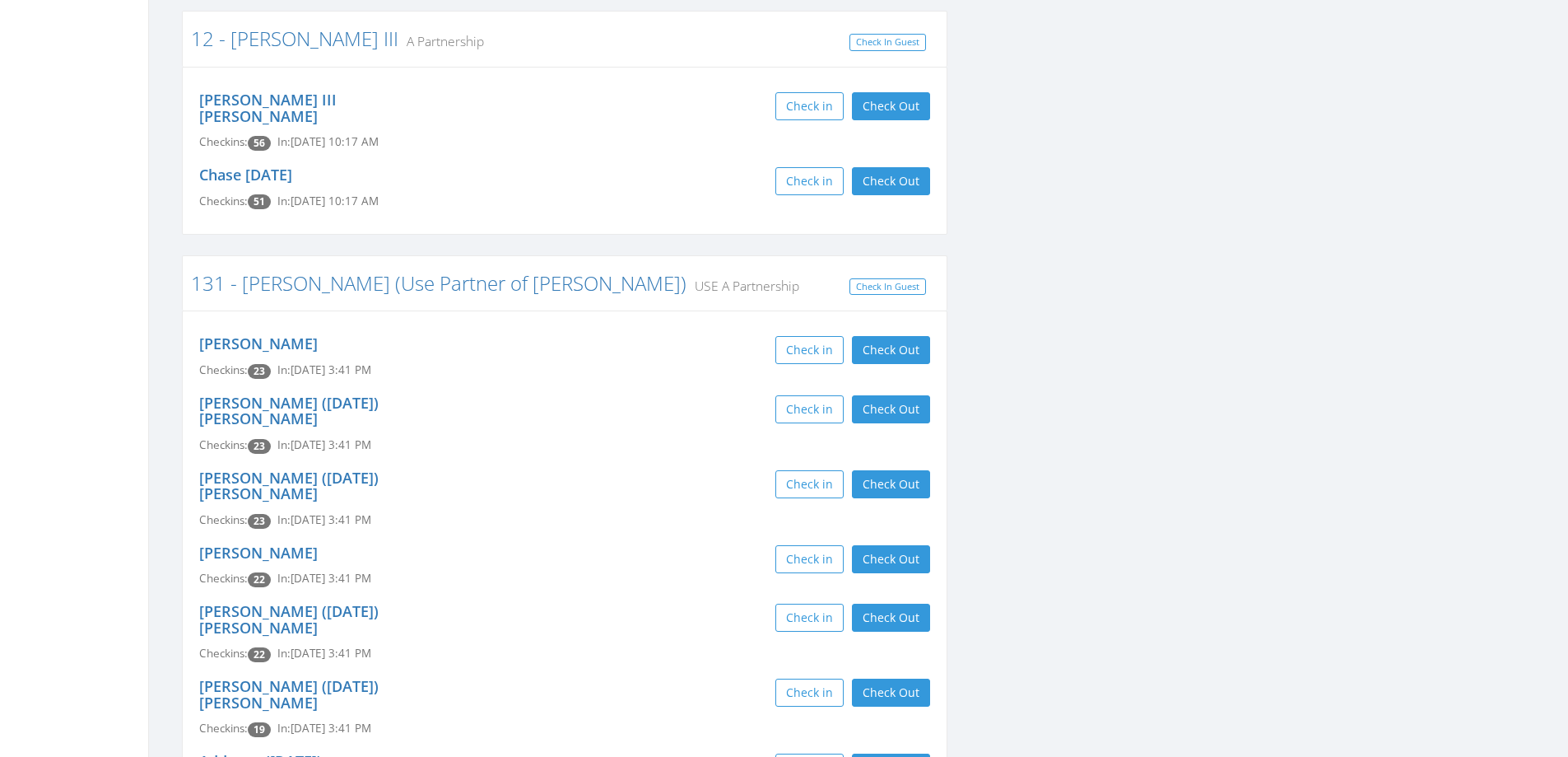
scroll to position [742, 0]
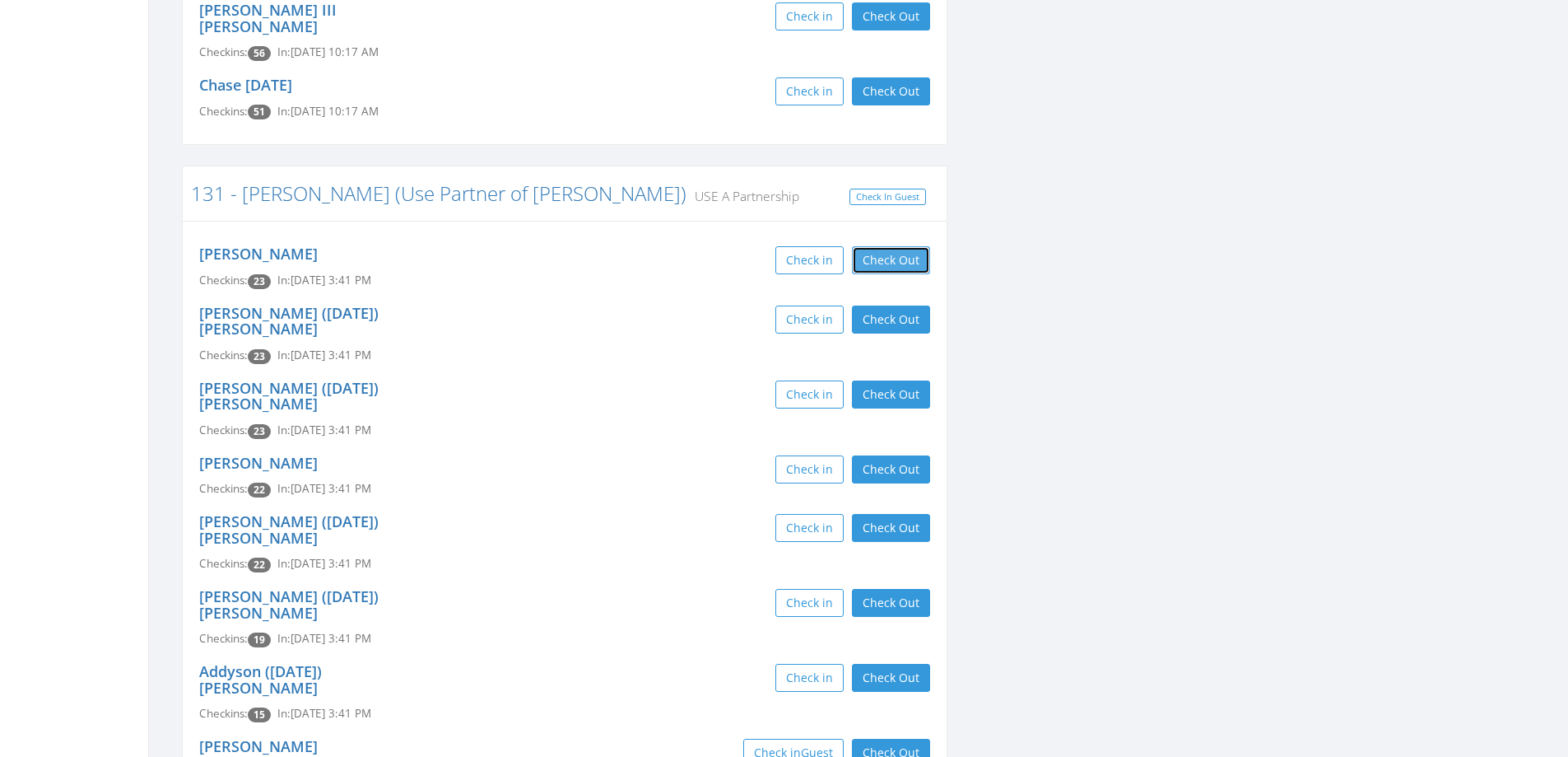
click at [897, 246] on button "Check Out" at bounding box center [890, 260] width 78 height 28
click at [900, 306] on button "Check Out" at bounding box center [890, 319] width 78 height 28
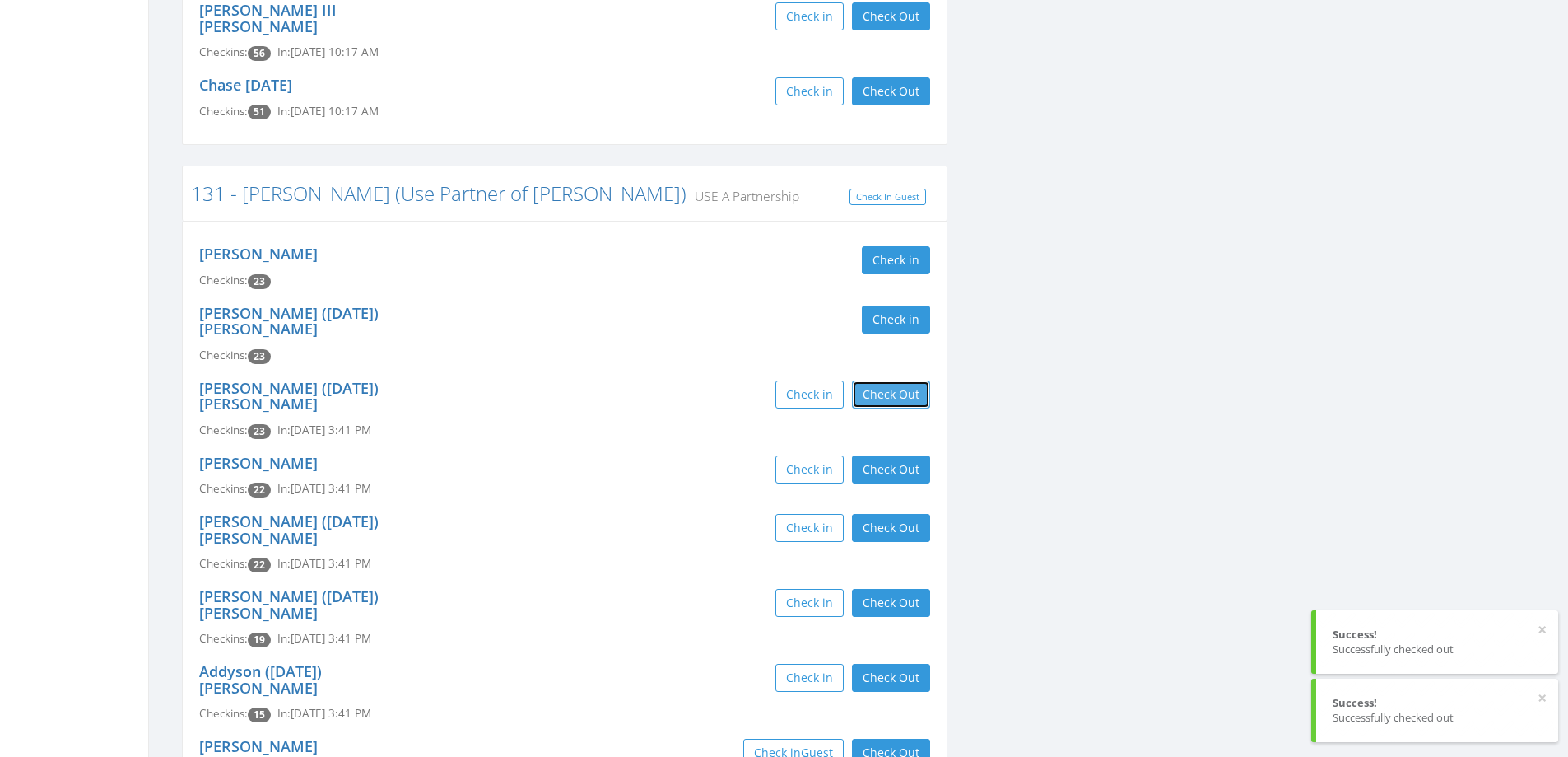
click at [900, 381] on button "Check Out" at bounding box center [890, 394] width 78 height 28
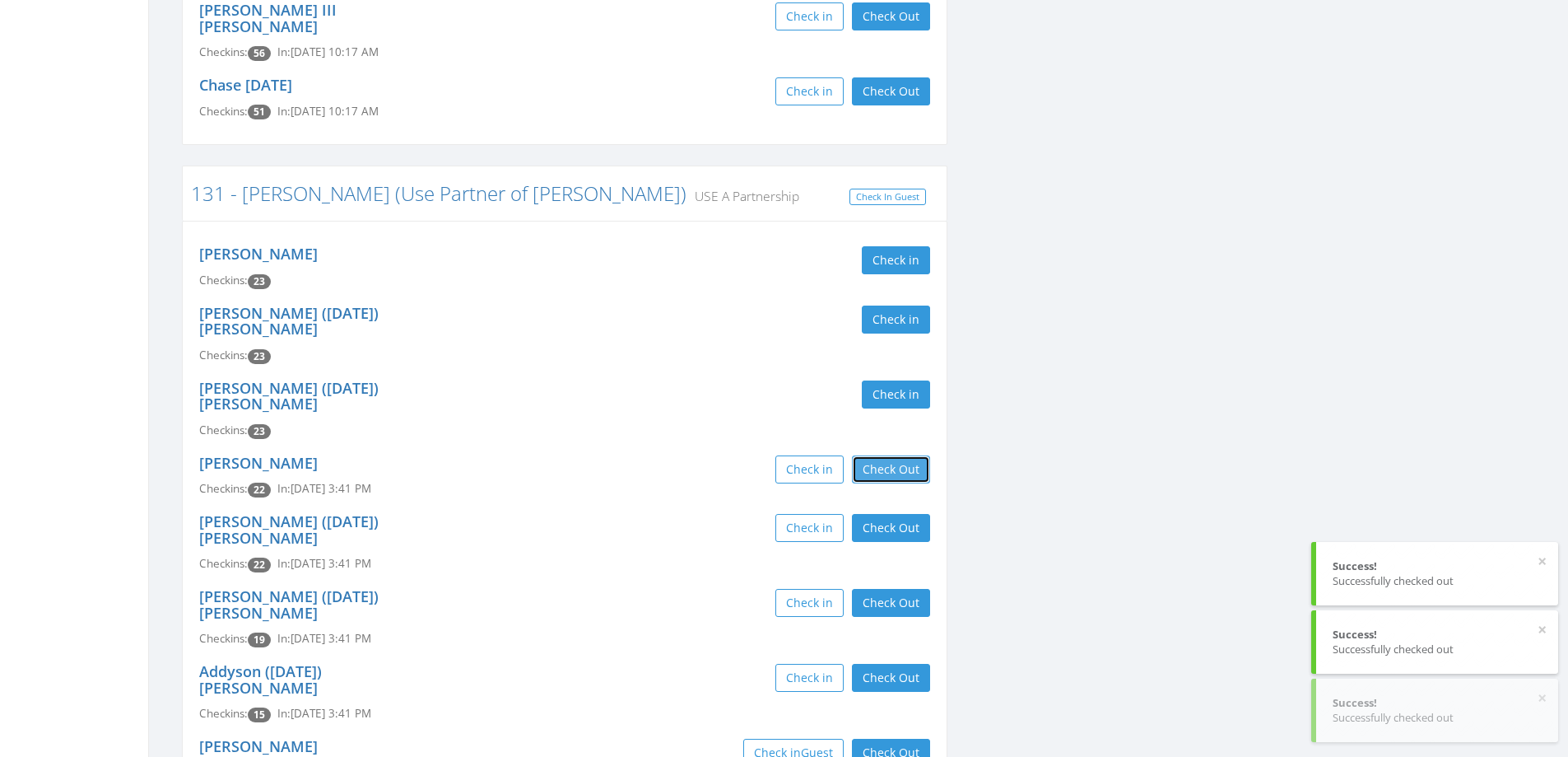
drag, startPoint x: 907, startPoint y: 416, endPoint x: 908, endPoint y: 463, distance: 47.0
click at [907, 456] on button "Check Out" at bounding box center [890, 469] width 78 height 28
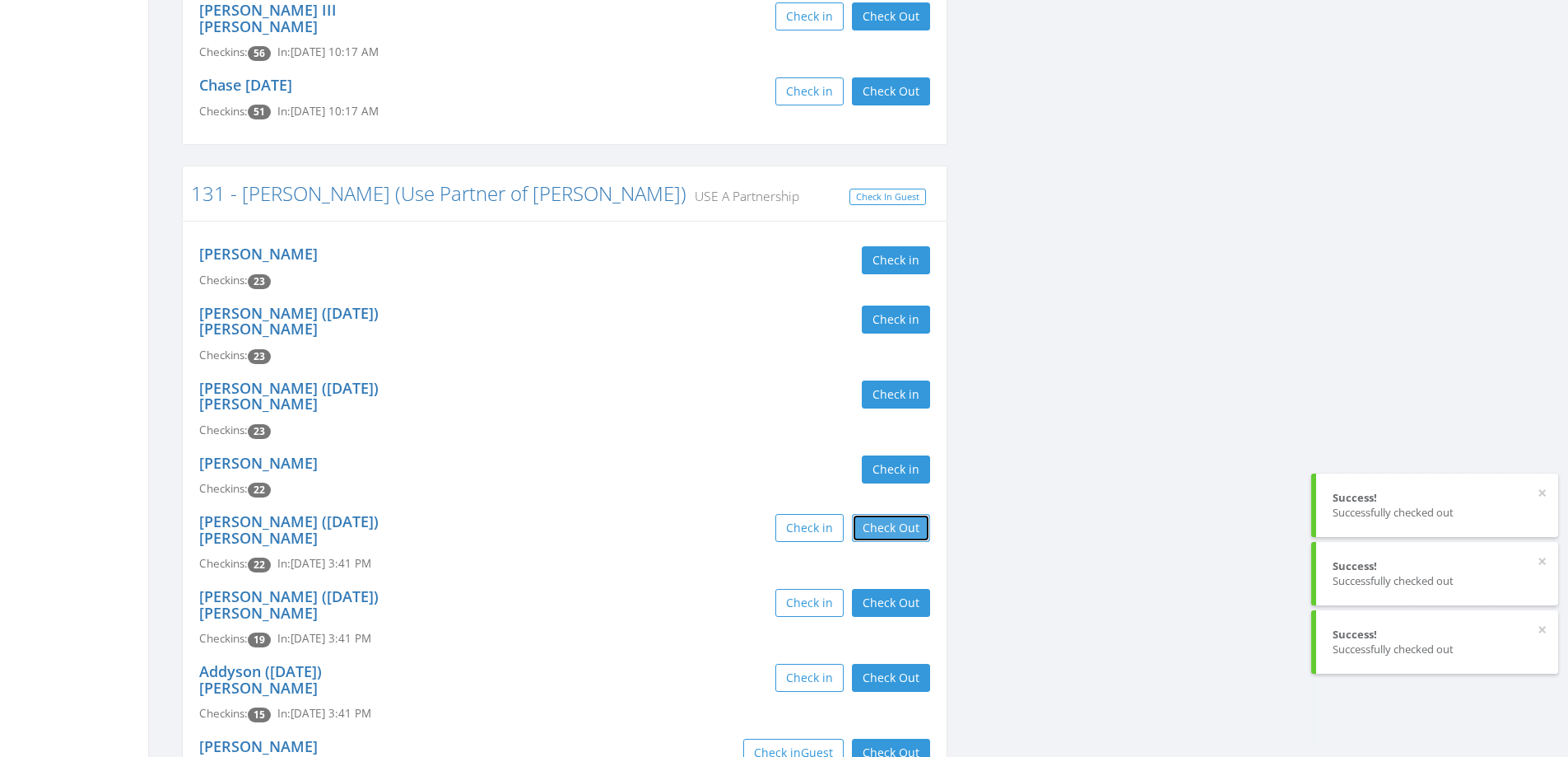
click at [907, 514] on button "Check Out" at bounding box center [890, 527] width 78 height 28
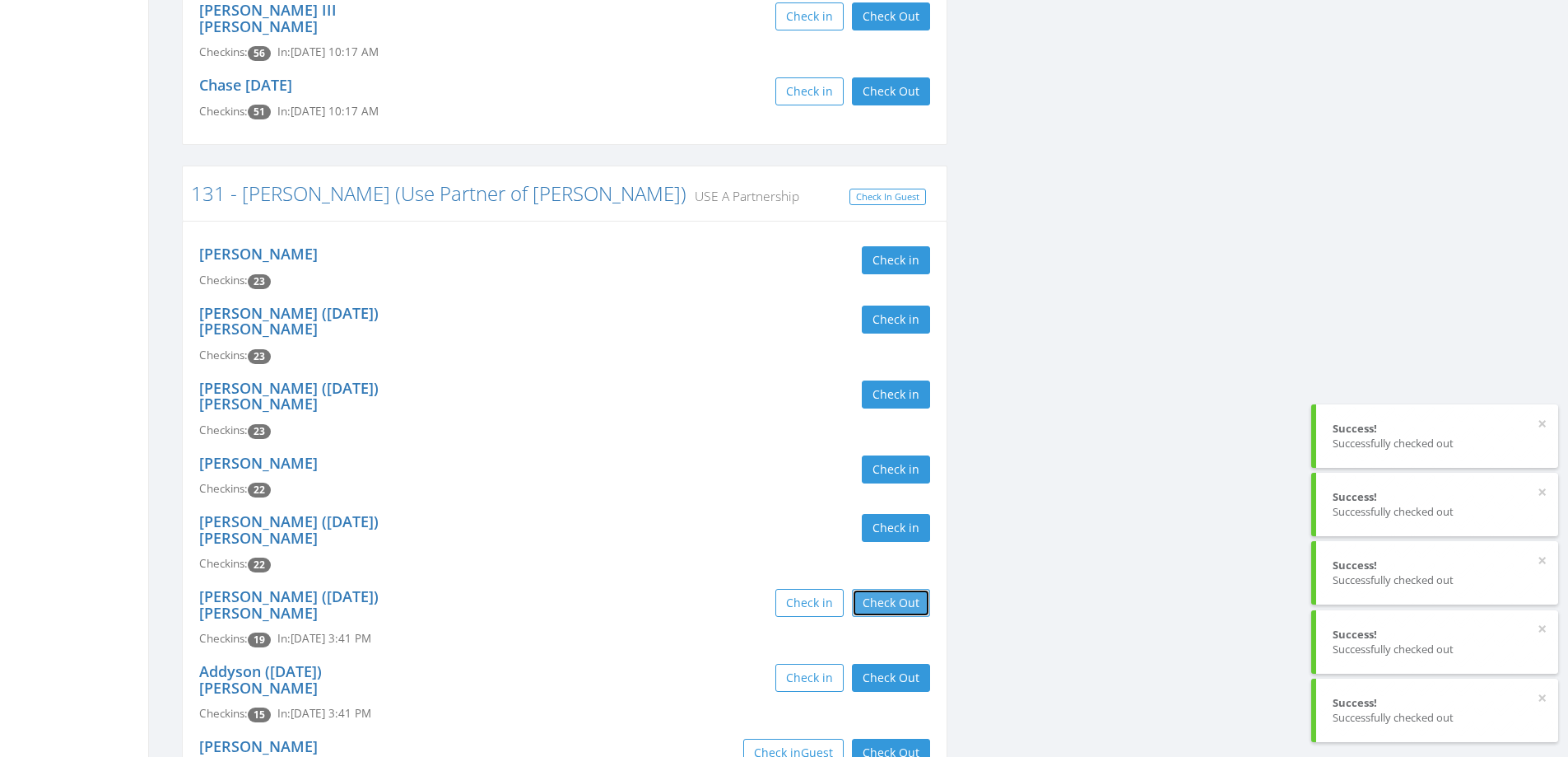
click at [885, 589] on button "Check Out" at bounding box center [890, 602] width 78 height 28
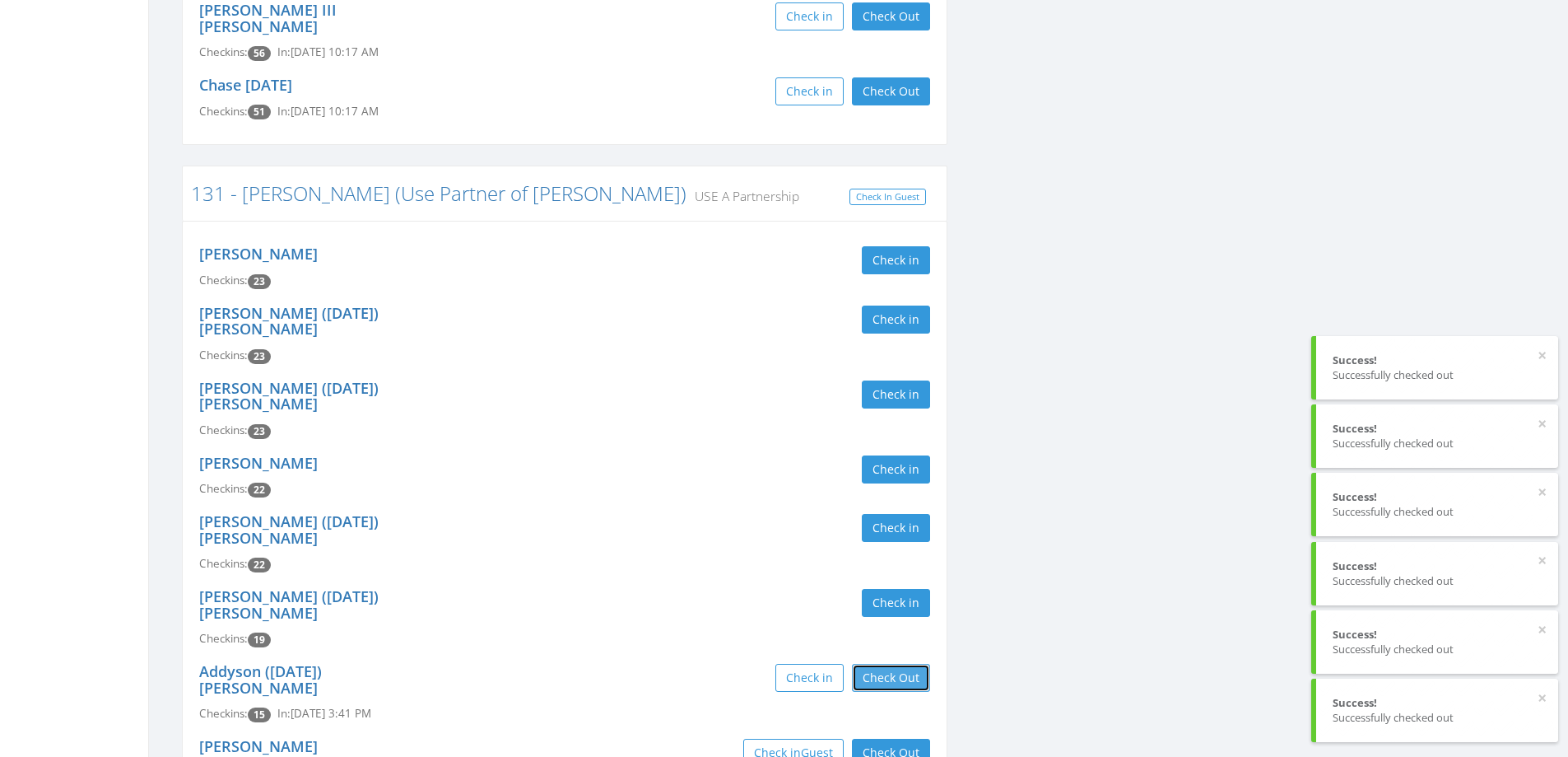
click at [886, 664] on button "Check Out" at bounding box center [890, 677] width 78 height 28
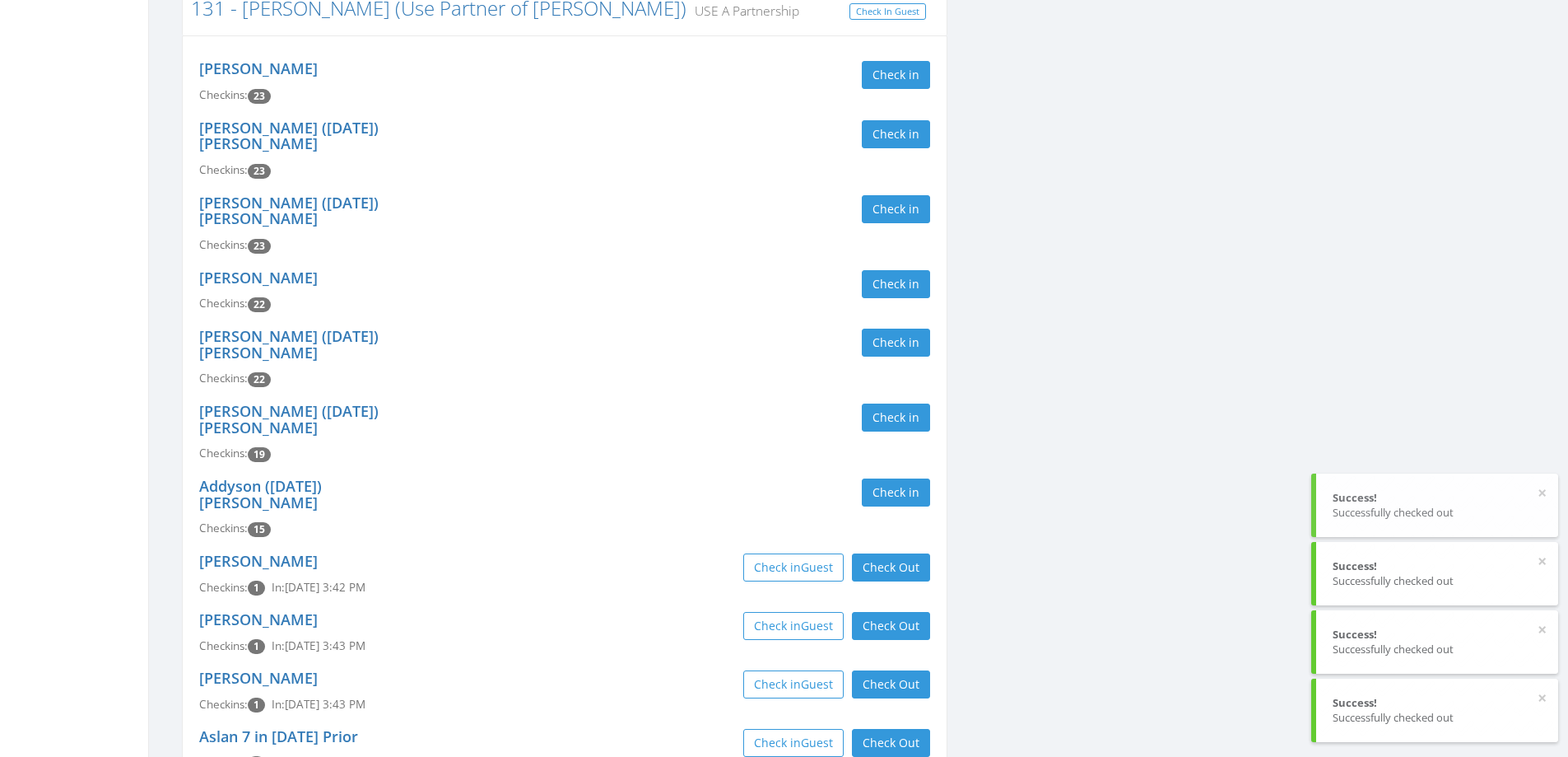
scroll to position [989, 0]
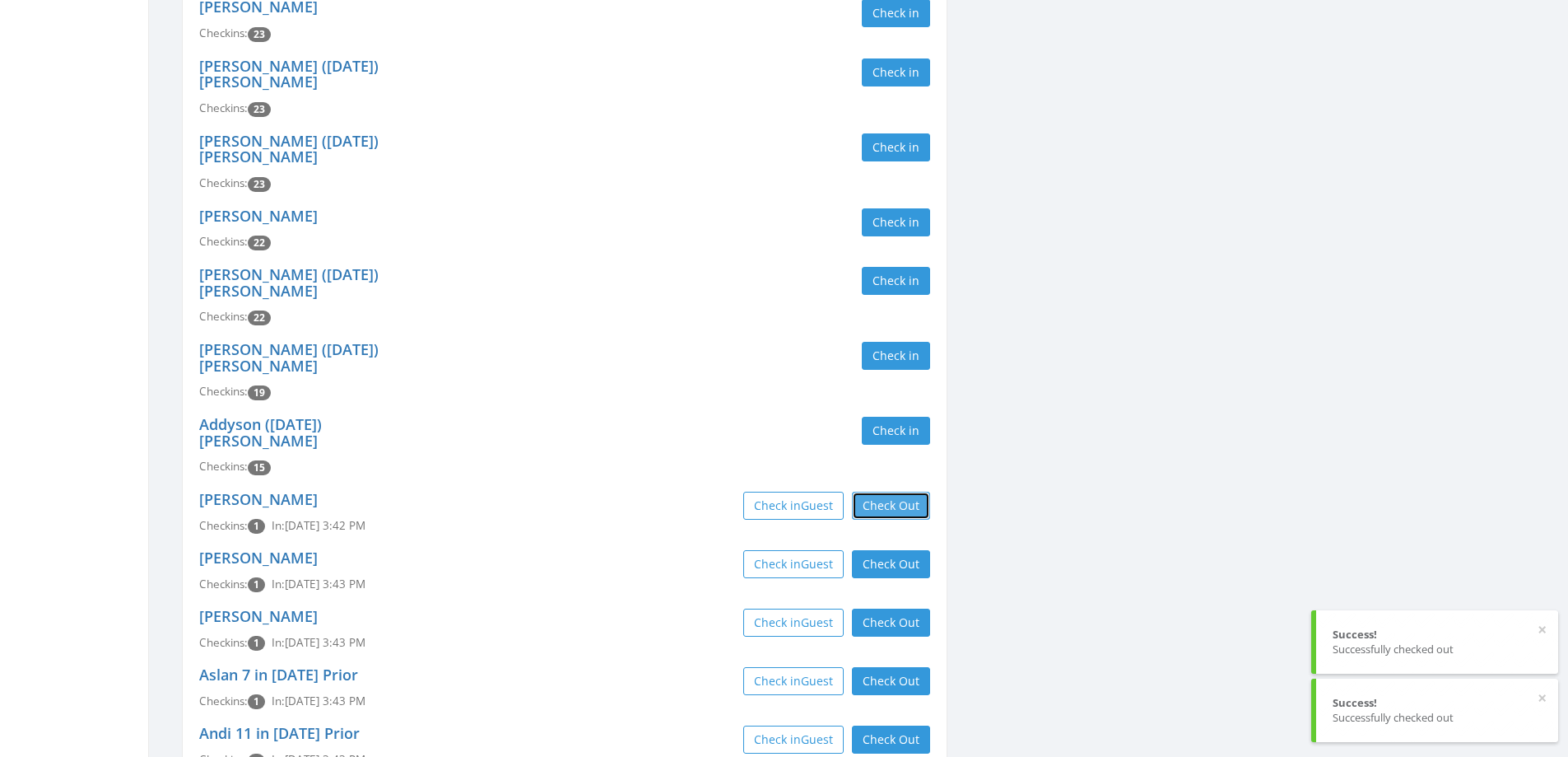
click at [891, 492] on button "Check Out" at bounding box center [890, 505] width 78 height 28
click at [891, 550] on button "Check Out" at bounding box center [890, 564] width 78 height 28
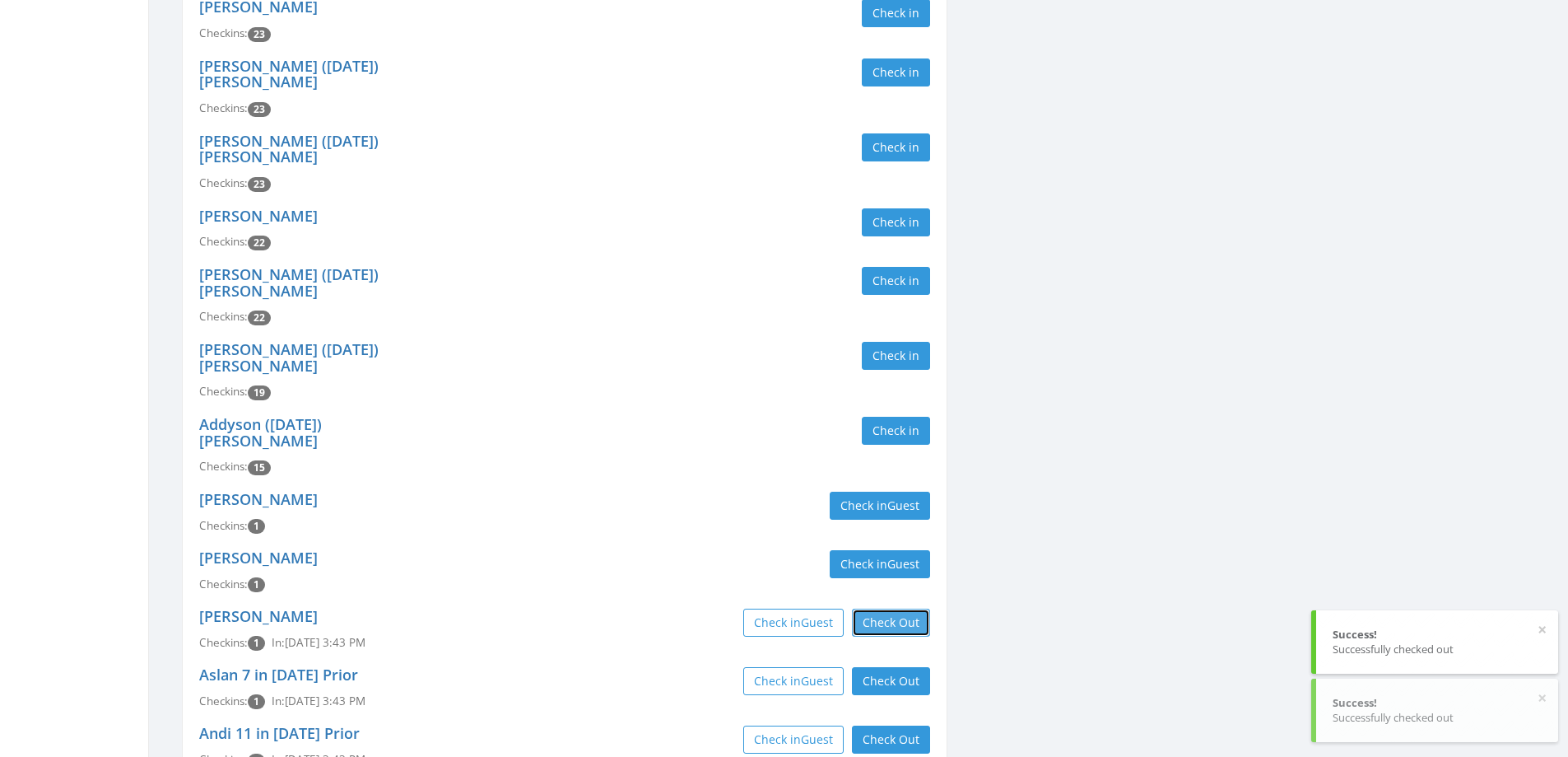
click at [897, 609] on button "Check Out" at bounding box center [890, 622] width 78 height 28
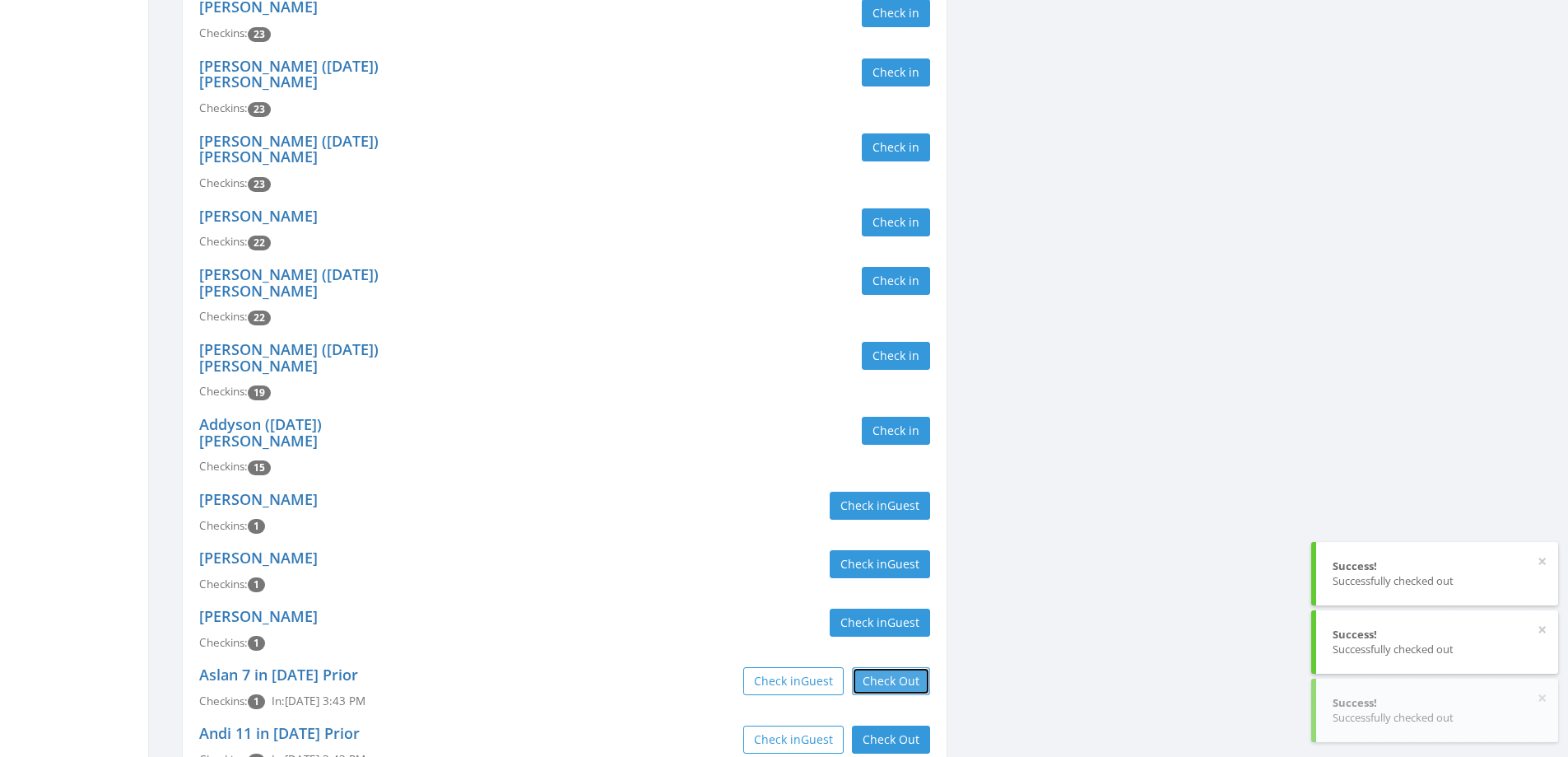
click at [902, 668] on button "Check Out" at bounding box center [890, 681] width 78 height 28
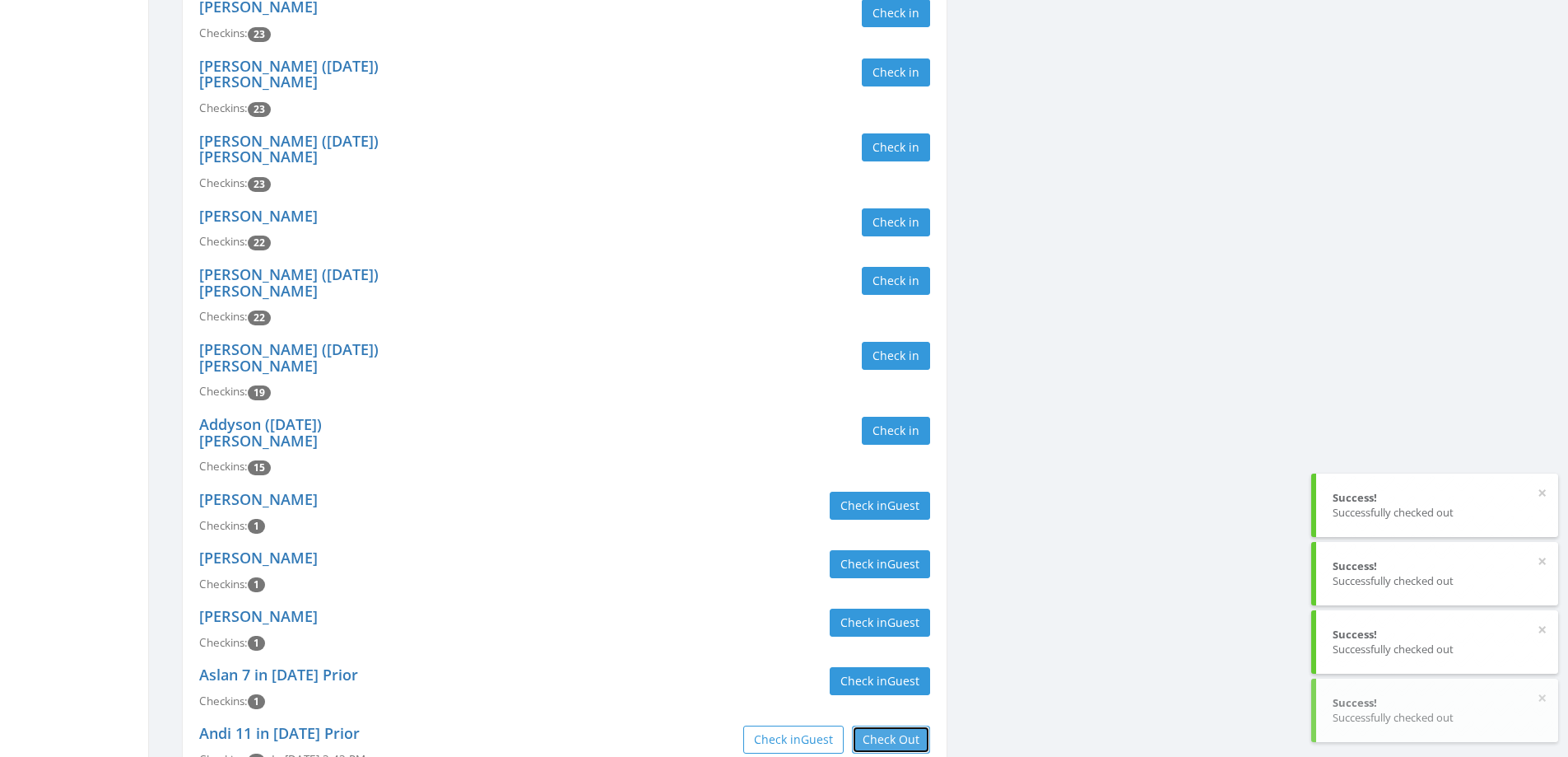
click at [897, 725] on button "Check Out" at bounding box center [890, 739] width 78 height 28
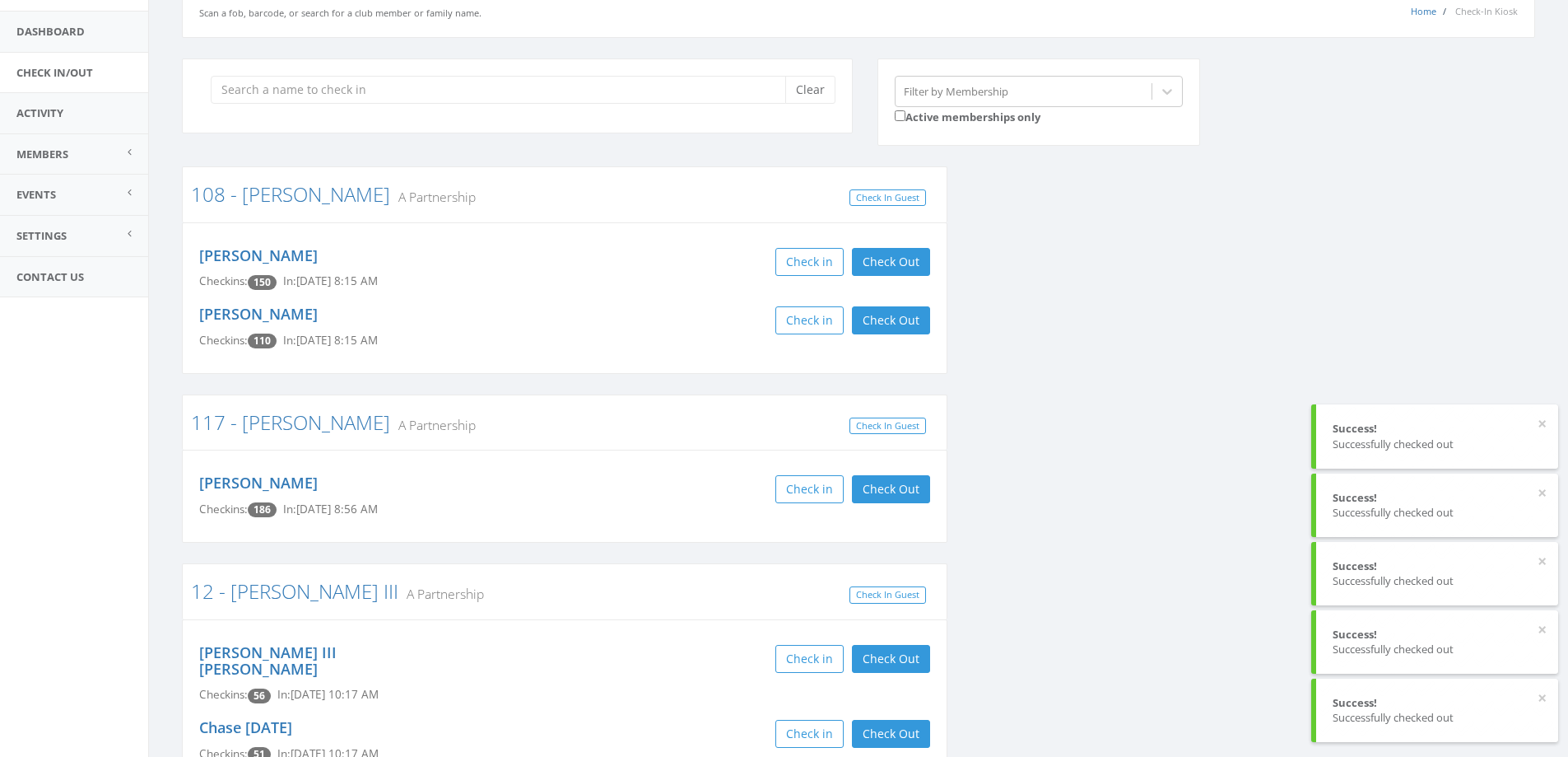
scroll to position [0, 0]
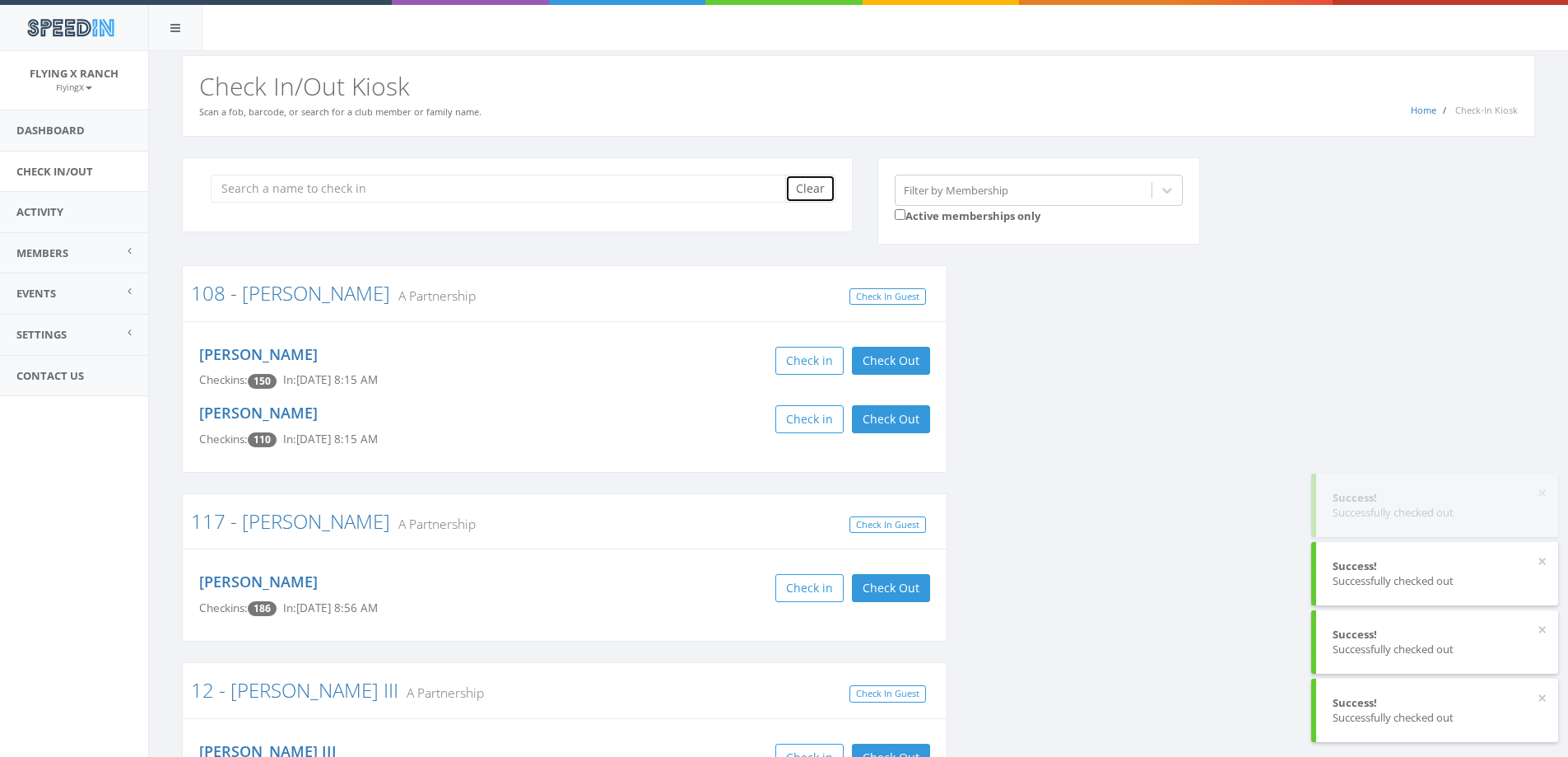
click at [808, 193] on button "Clear" at bounding box center [810, 189] width 50 height 28
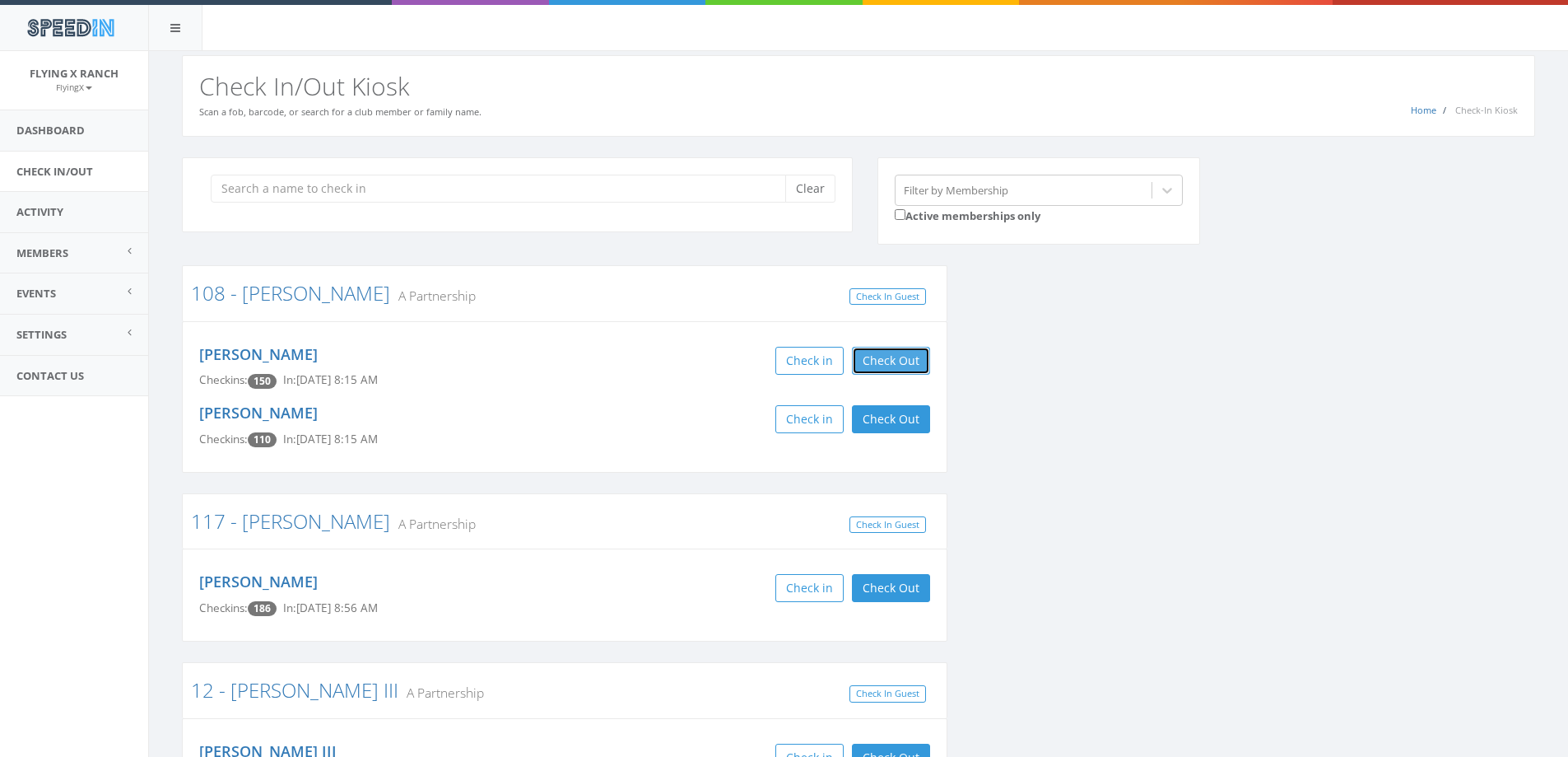
click at [917, 353] on button "Check Out" at bounding box center [890, 361] width 78 height 28
click at [913, 416] on button "Check Out" at bounding box center [890, 418] width 78 height 28
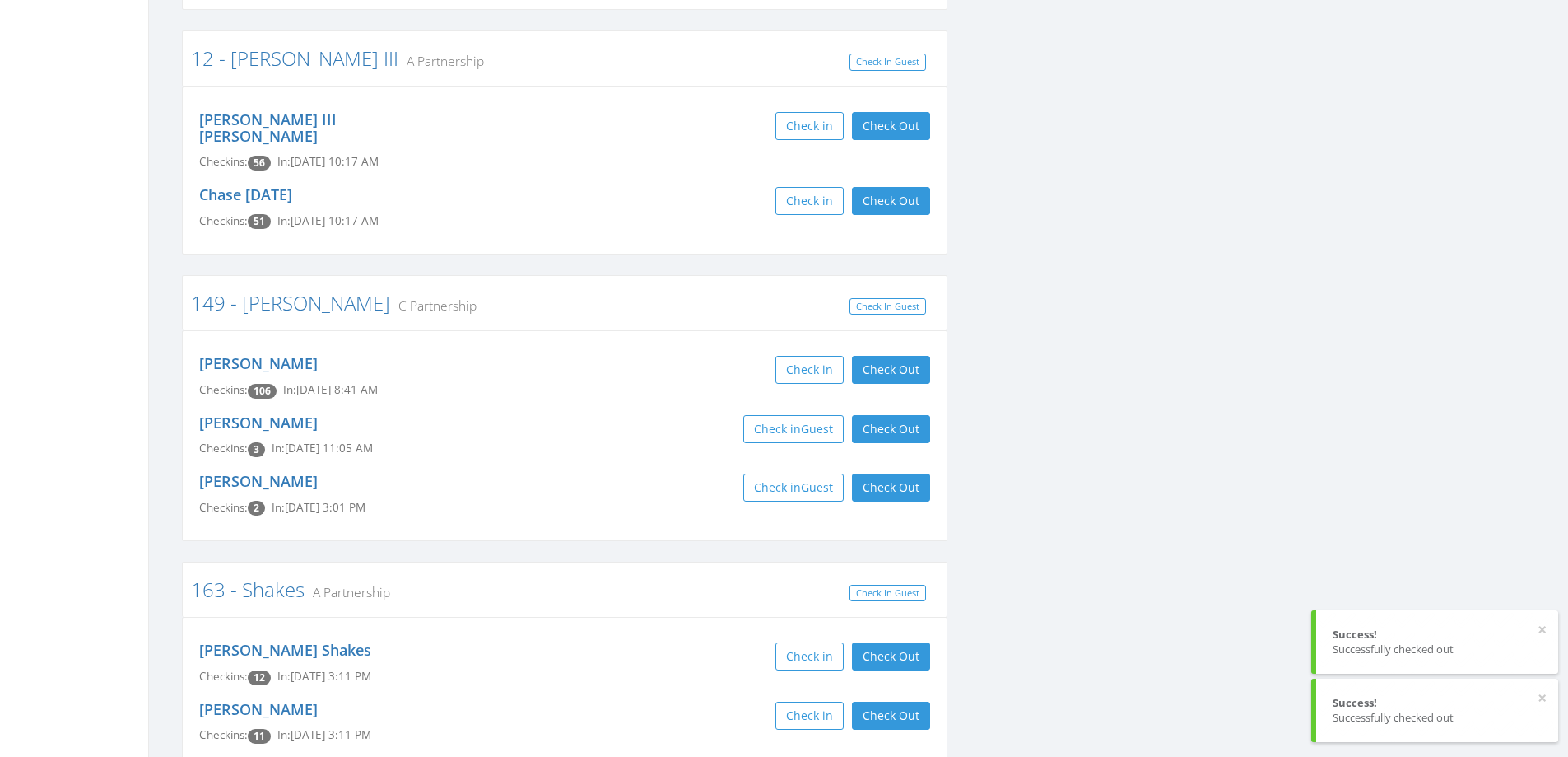
scroll to position [659, 0]
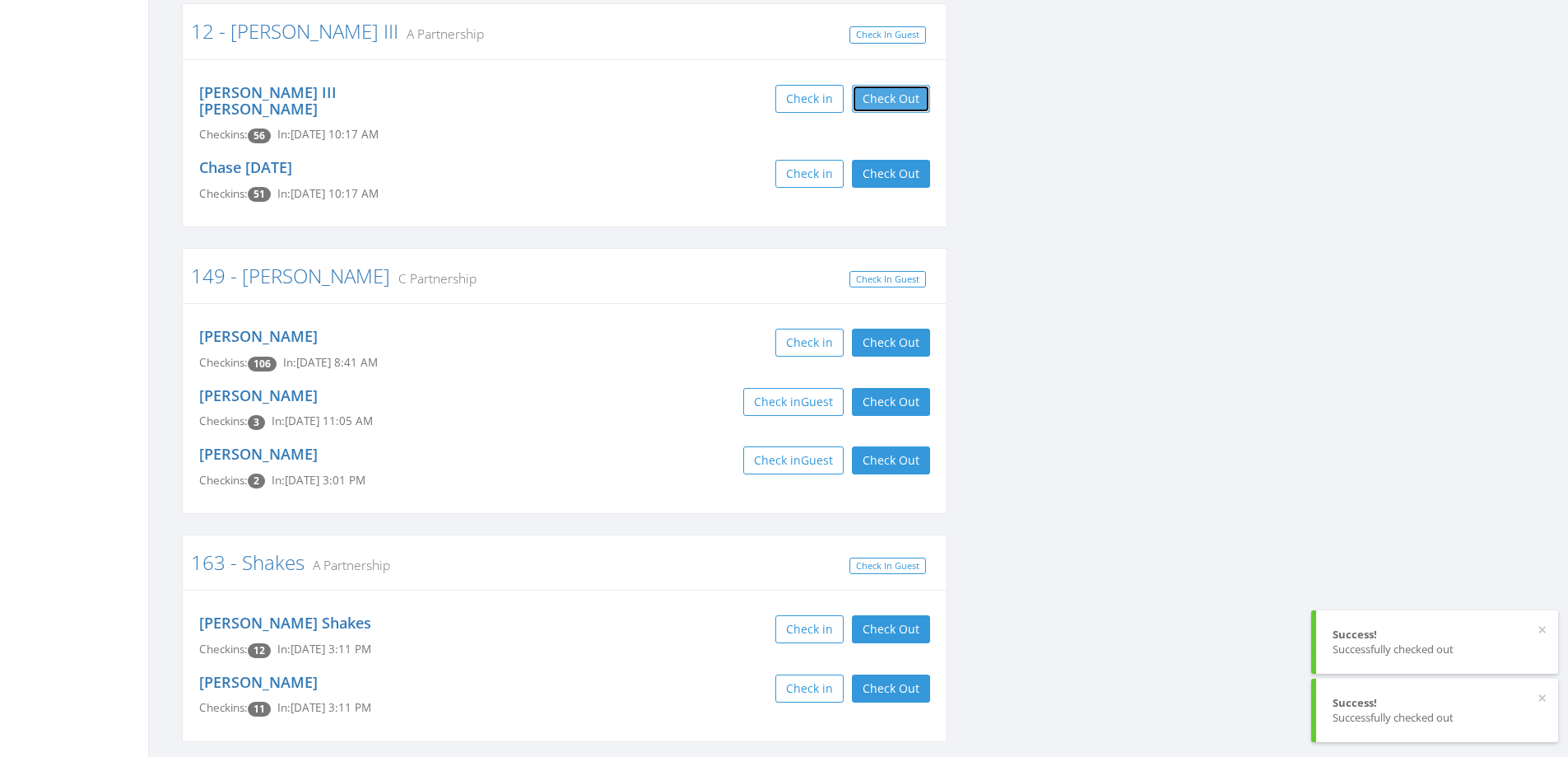
click at [884, 85] on button "Check Out" at bounding box center [890, 98] width 78 height 28
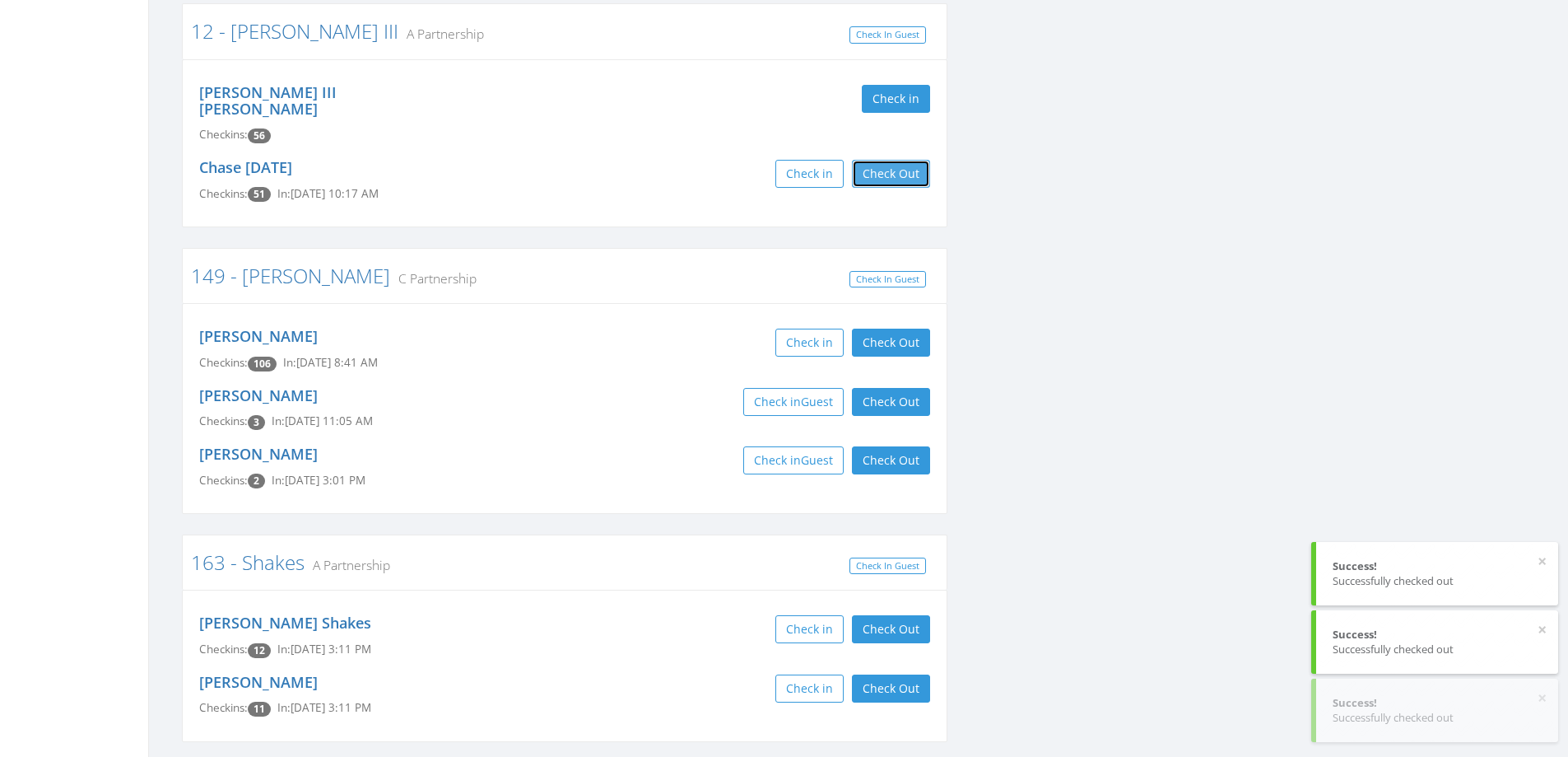
click at [899, 162] on button "Check Out" at bounding box center [890, 173] width 78 height 28
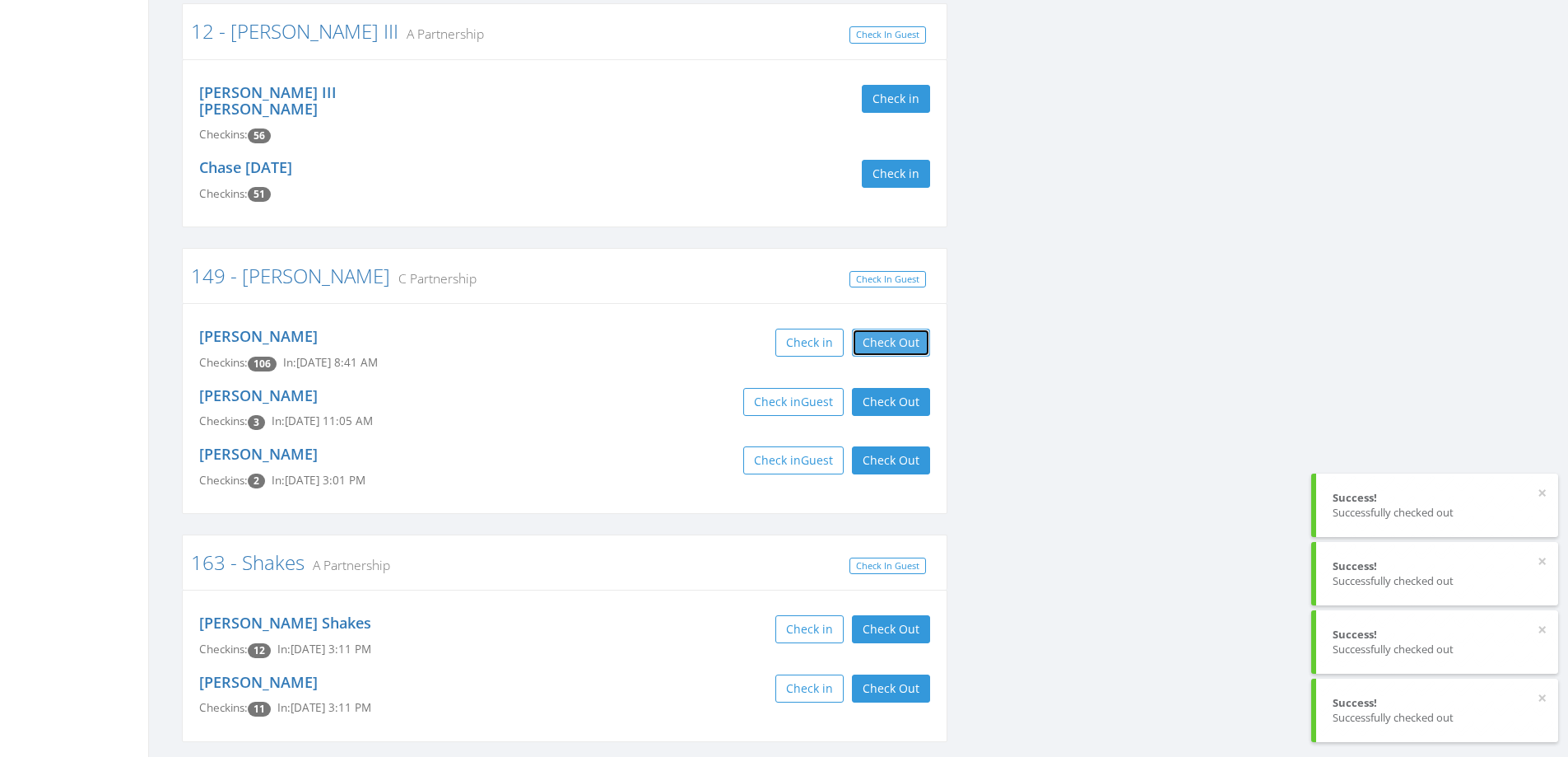
click at [899, 329] on button "Check Out" at bounding box center [890, 342] width 78 height 28
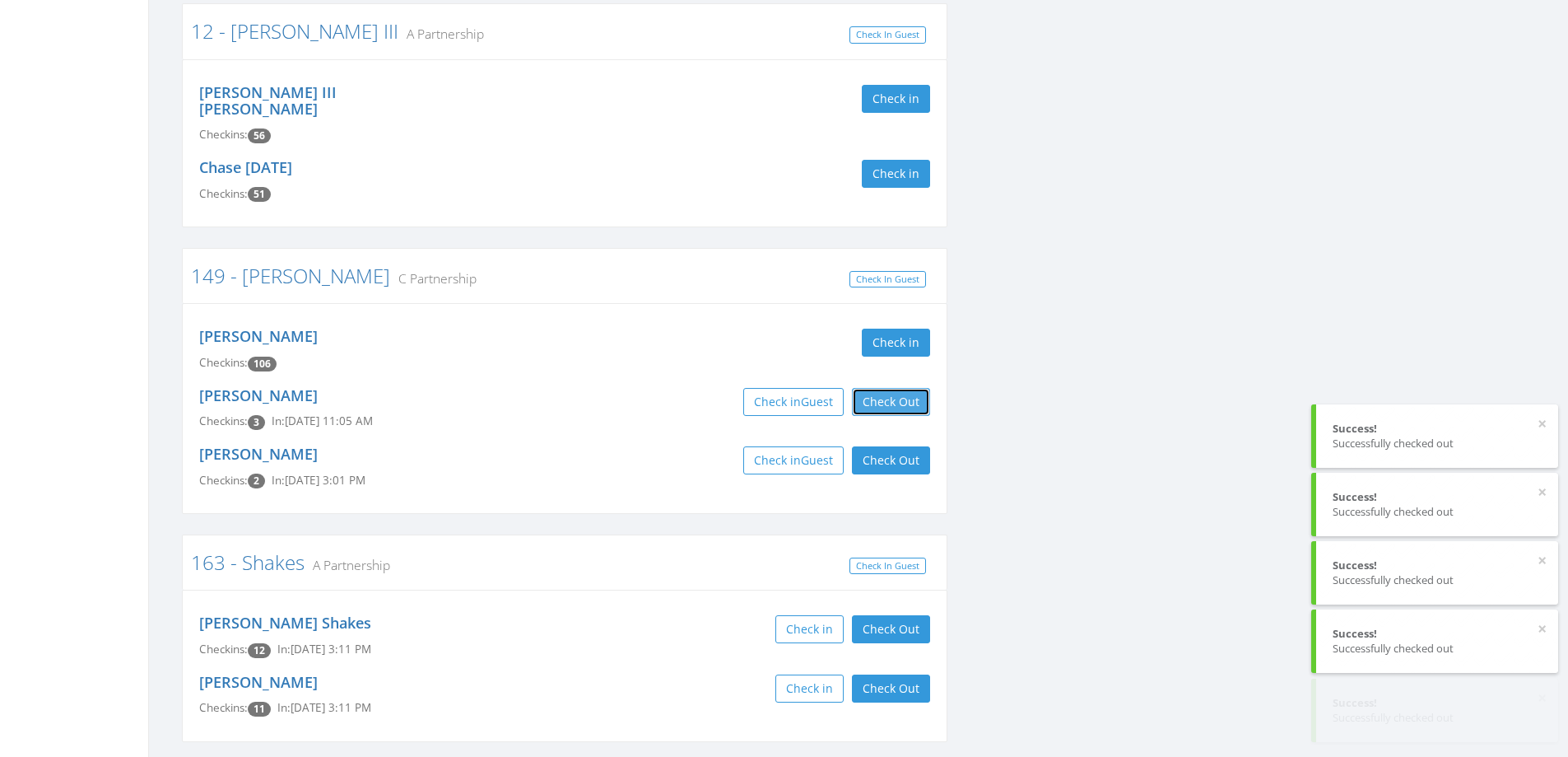
click at [902, 388] on button "Check Out" at bounding box center [890, 401] width 78 height 28
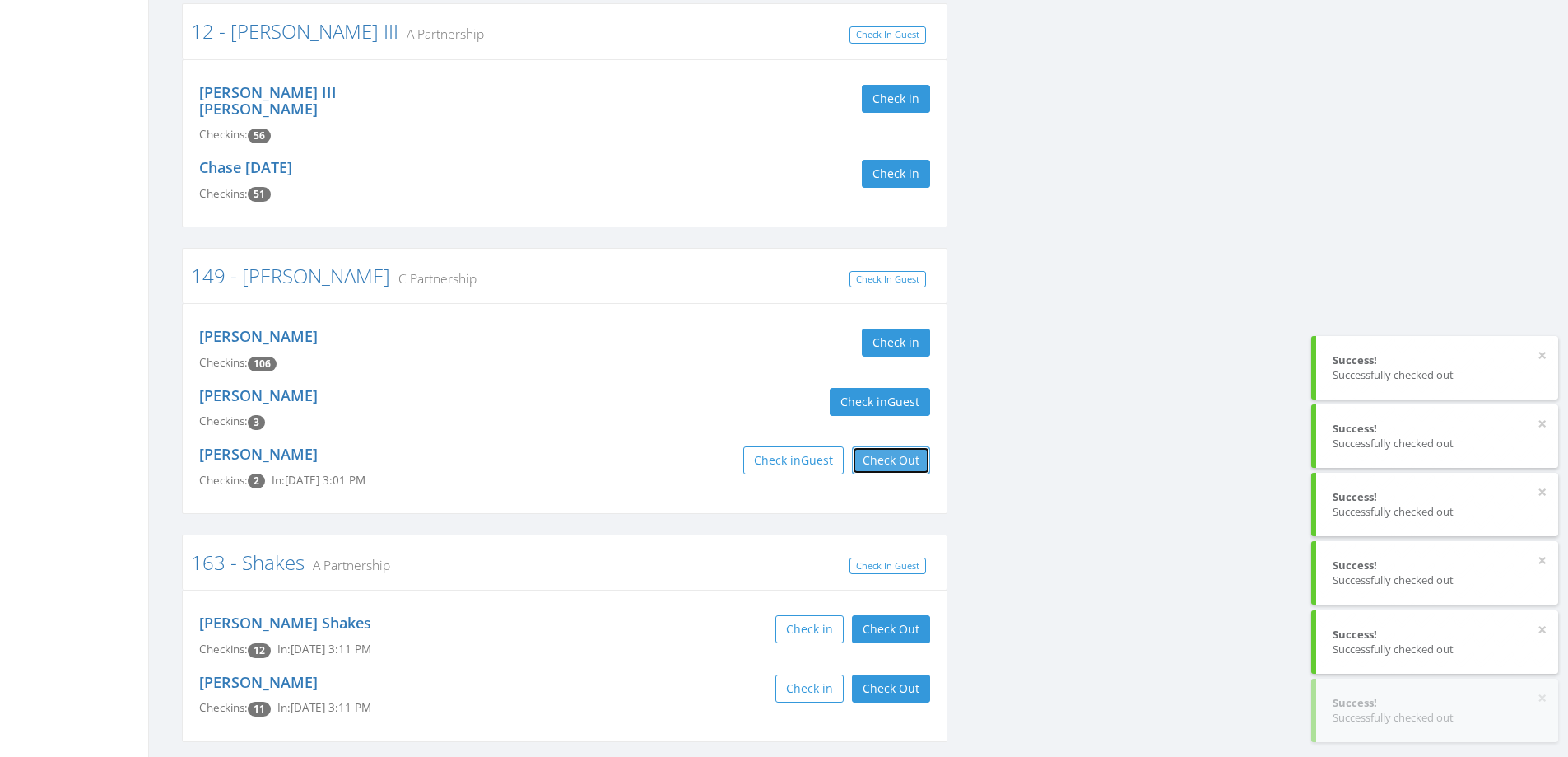
click at [899, 452] on button "Check Out" at bounding box center [890, 460] width 78 height 28
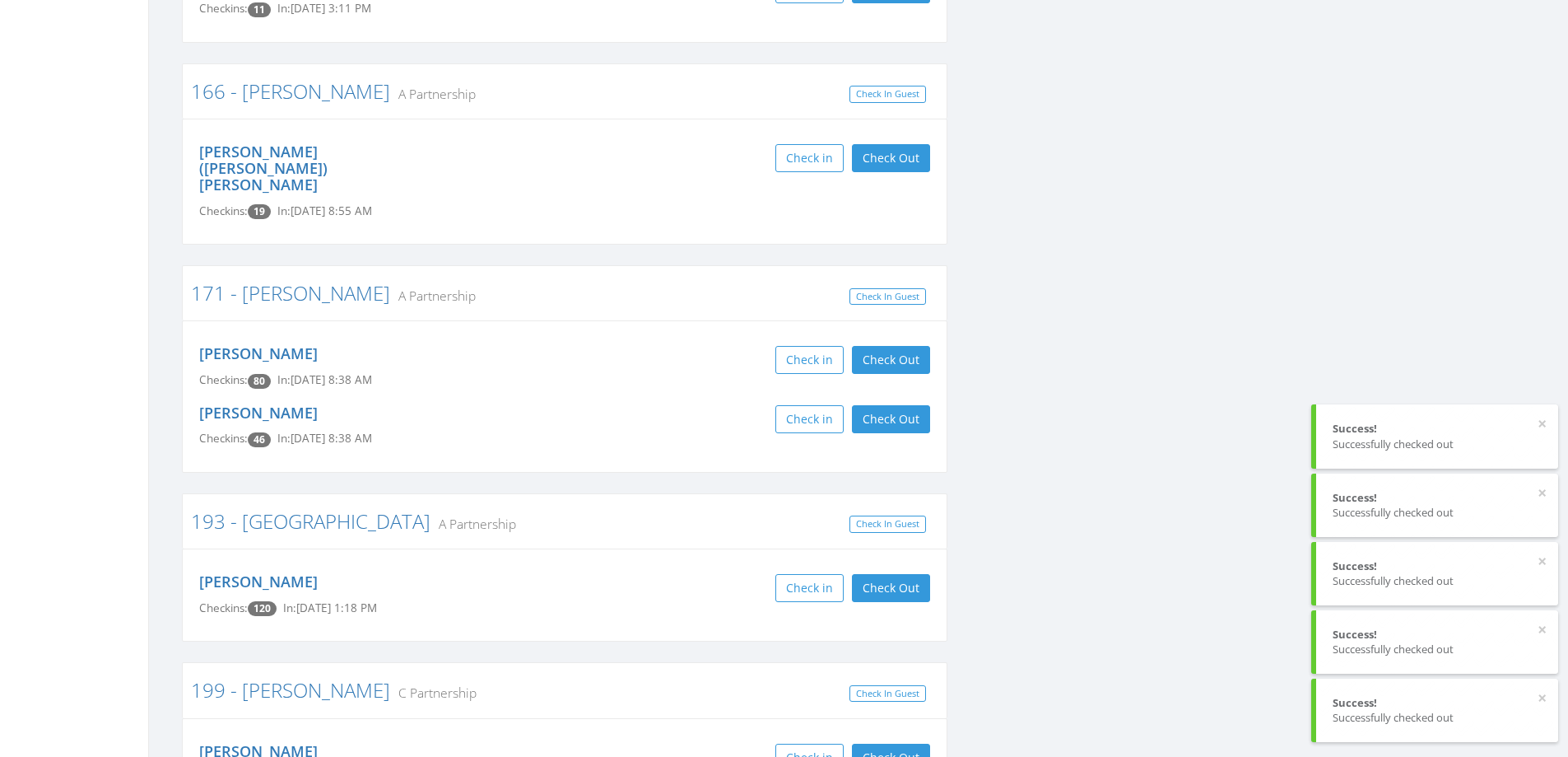
scroll to position [1648, 0]
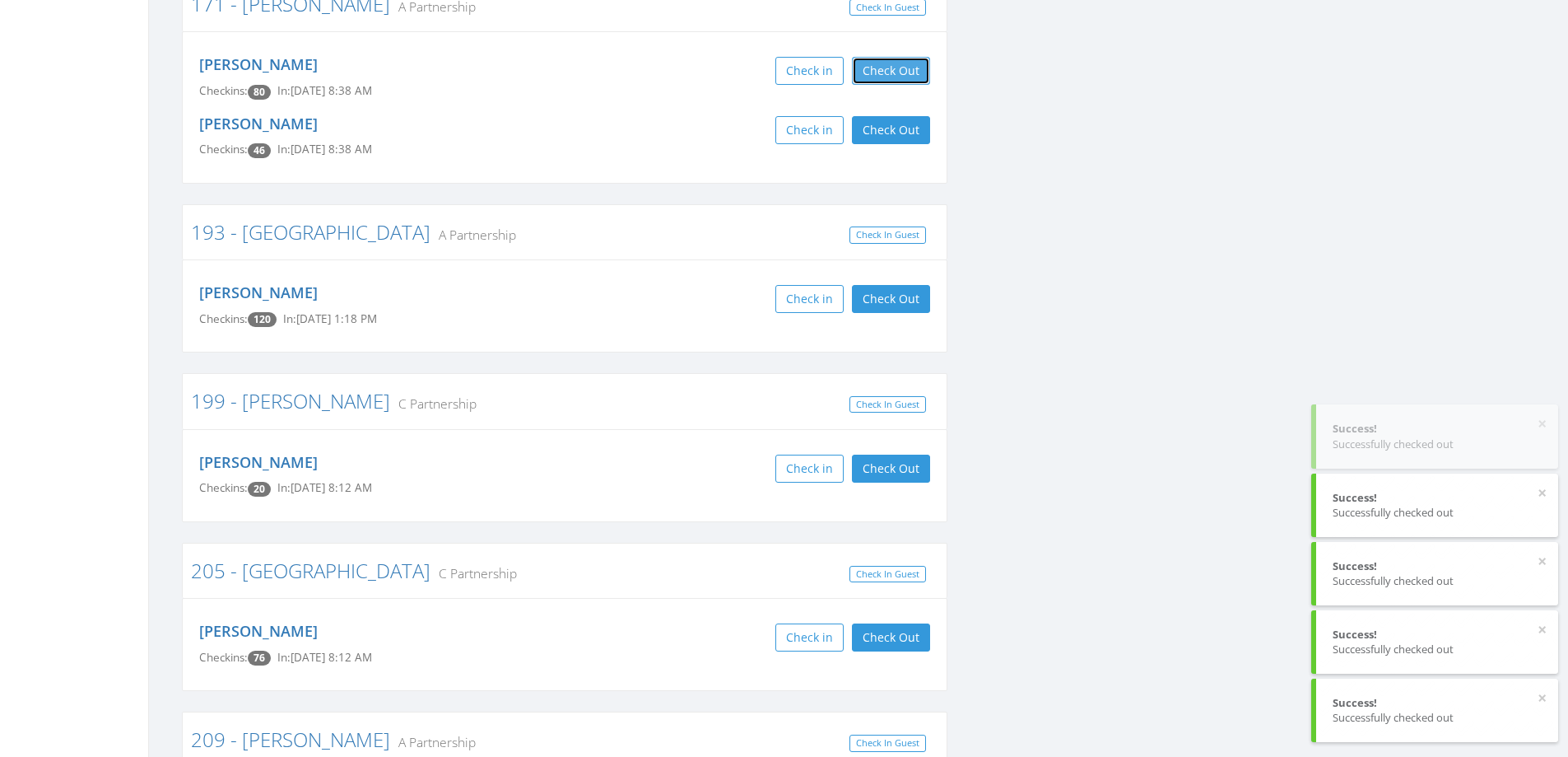
click at [899, 57] on button "Check Out" at bounding box center [890, 70] width 78 height 28
click at [891, 116] on button "Check Out" at bounding box center [890, 130] width 78 height 28
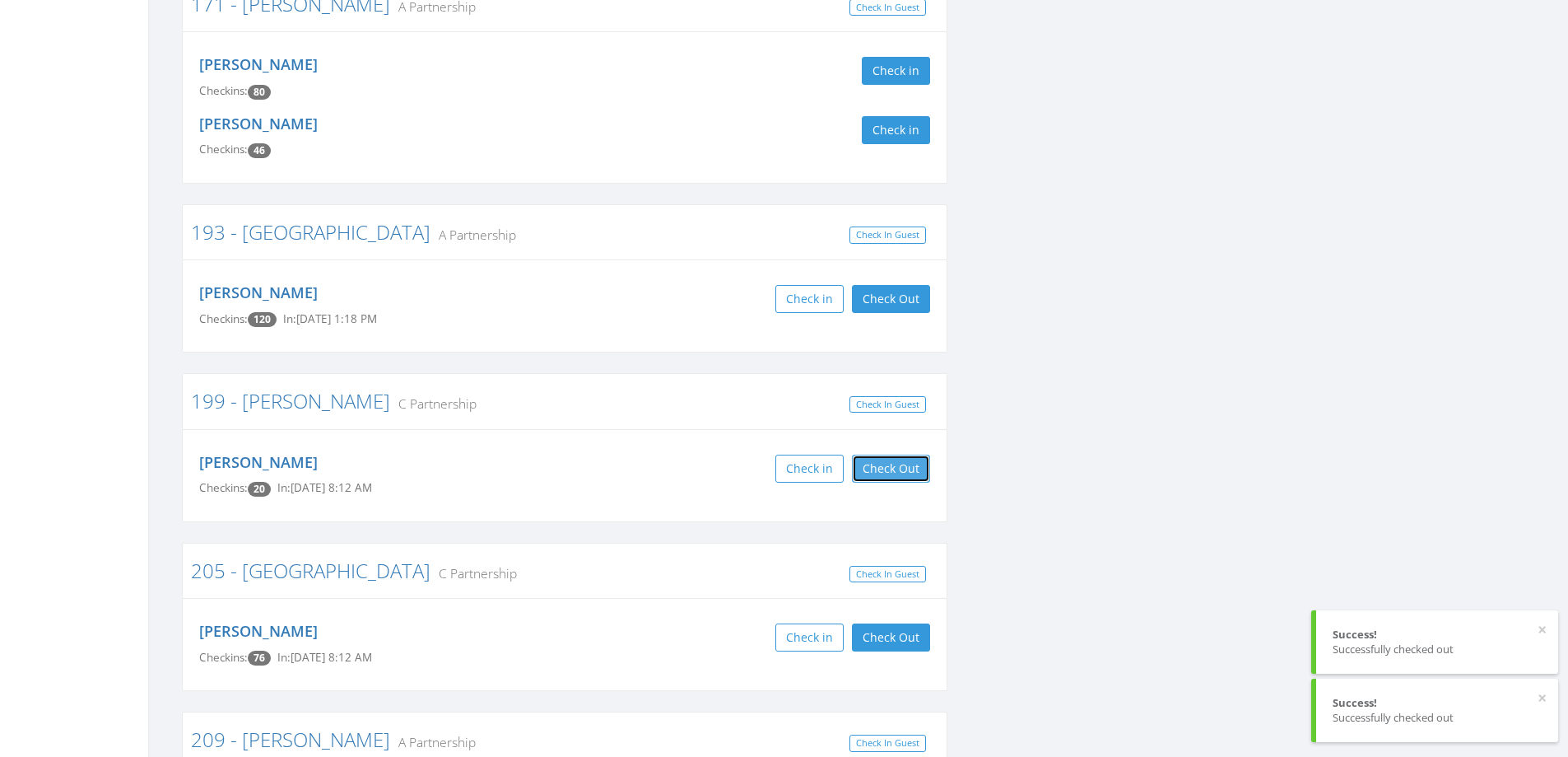
click at [874, 455] on button "Check Out" at bounding box center [890, 468] width 78 height 28
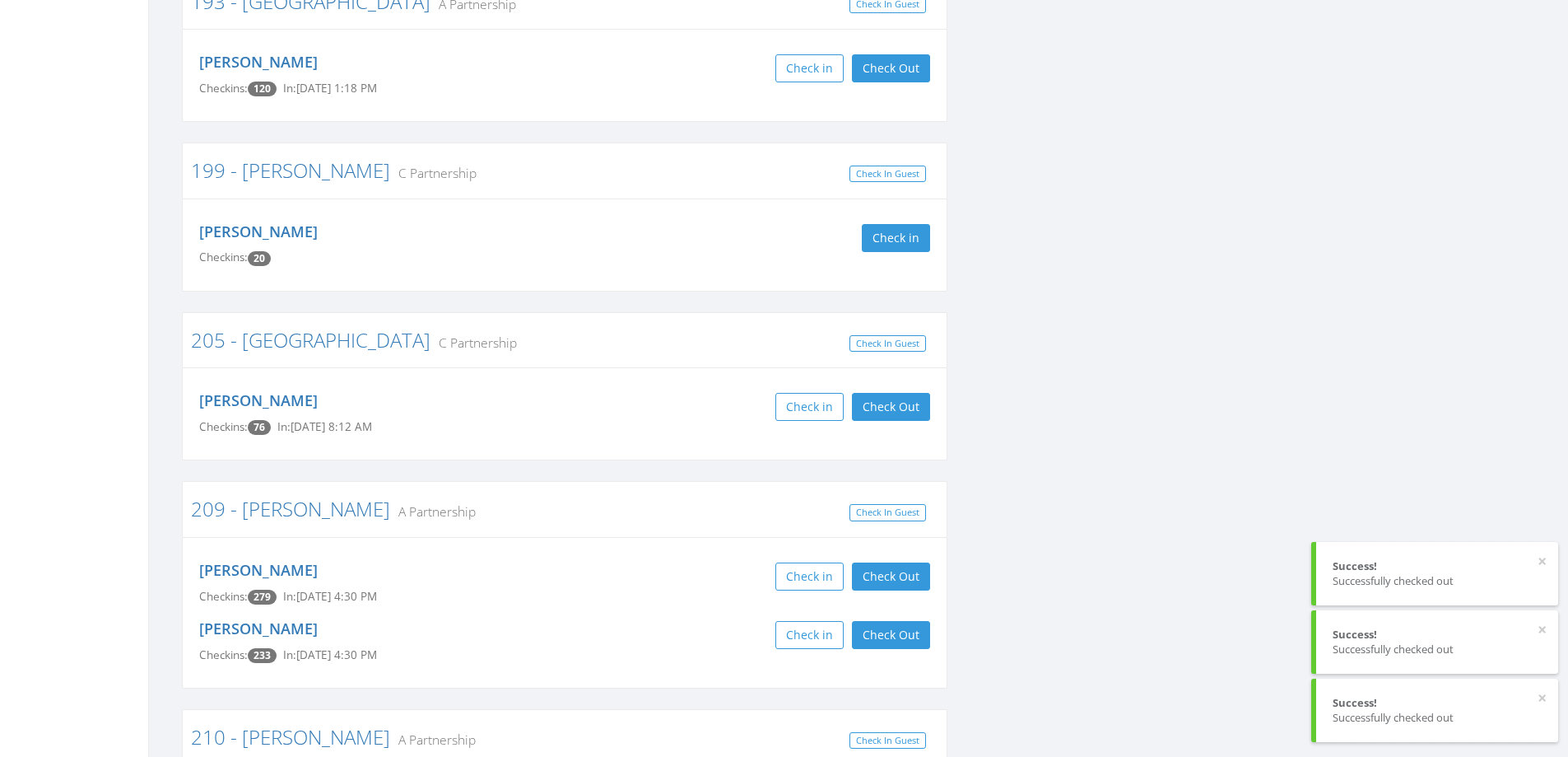
scroll to position [1895, 0]
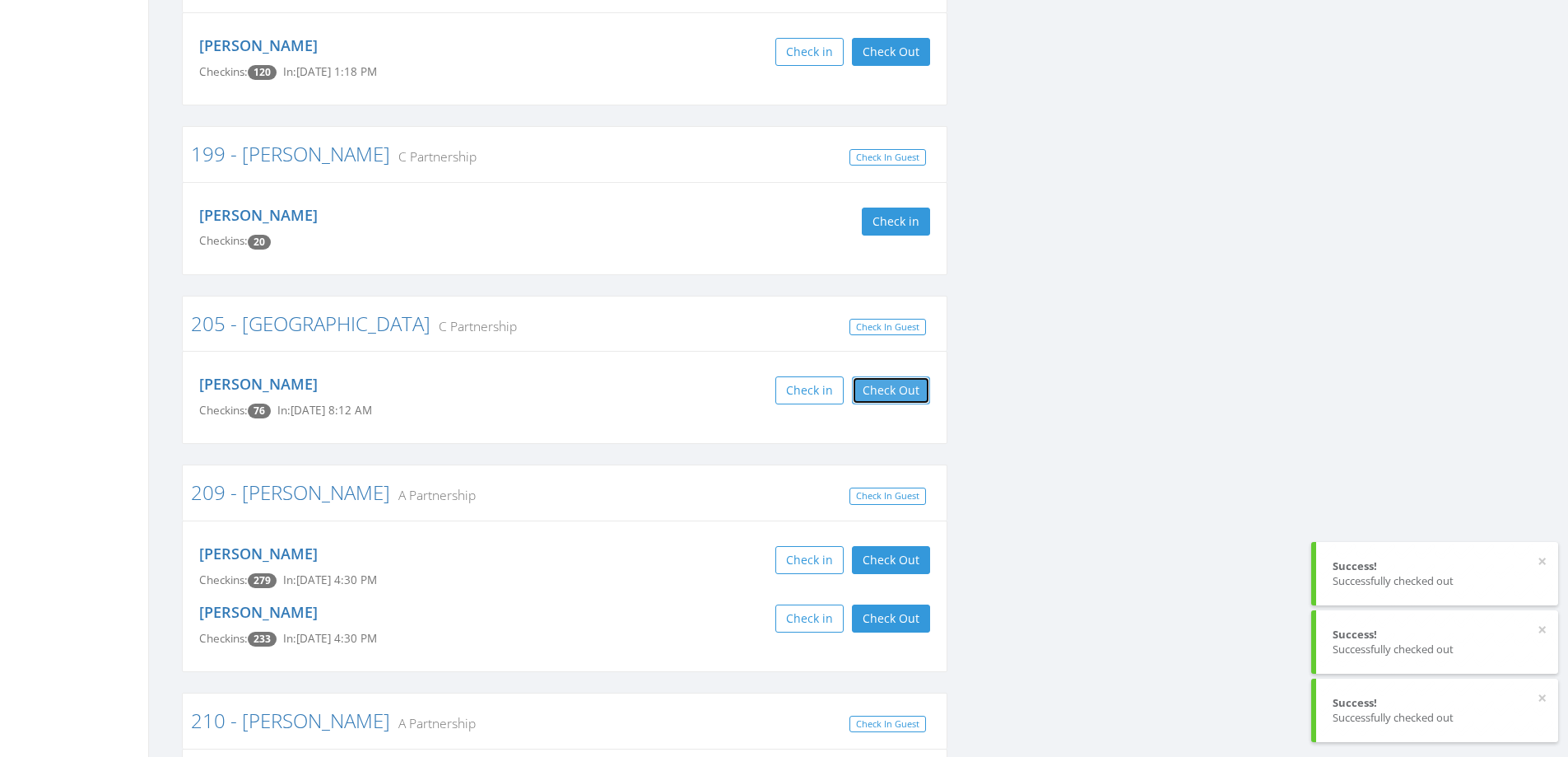
click at [902, 376] on button "Check Out" at bounding box center [890, 390] width 78 height 28
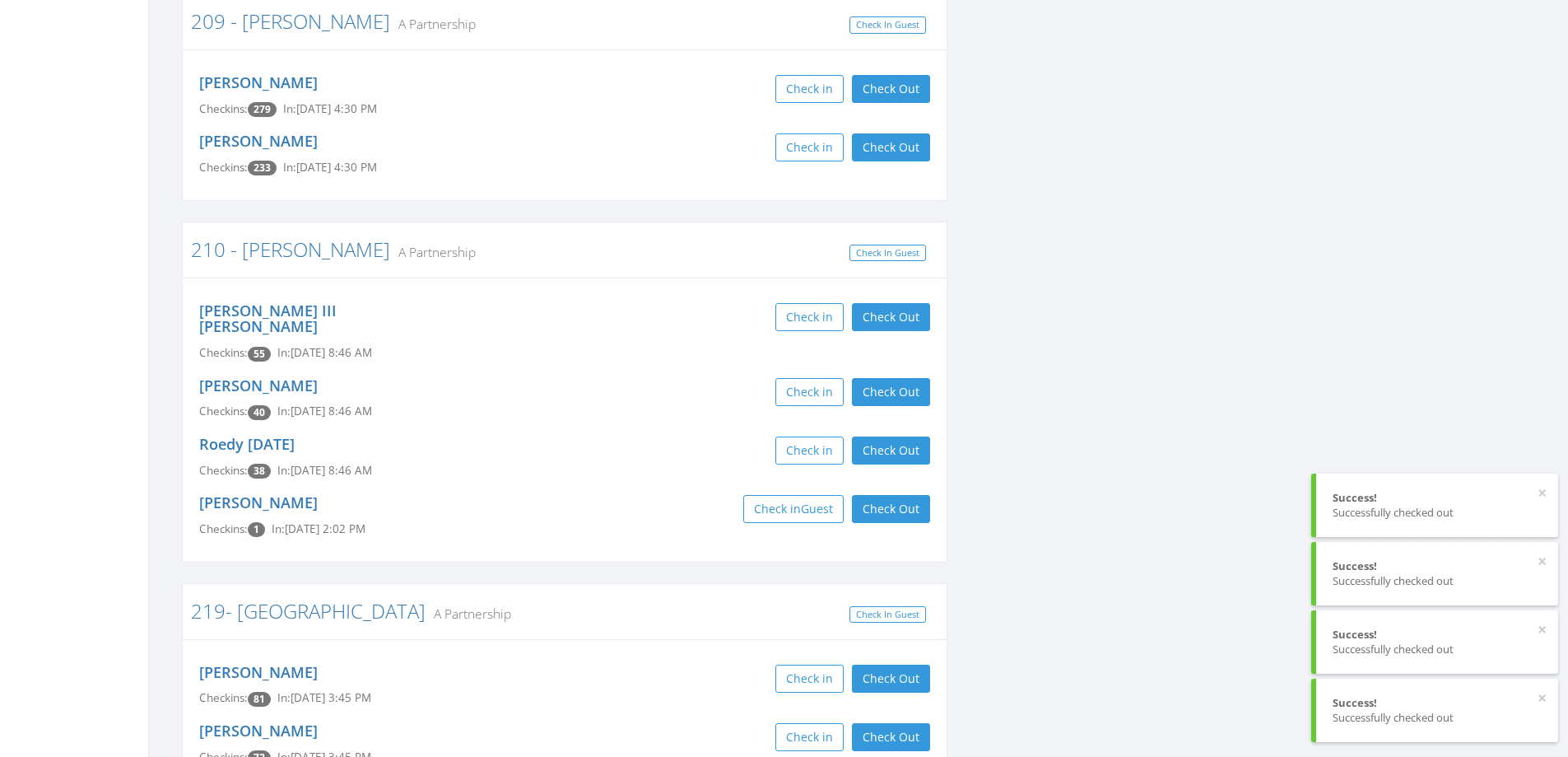
scroll to position [2388, 0]
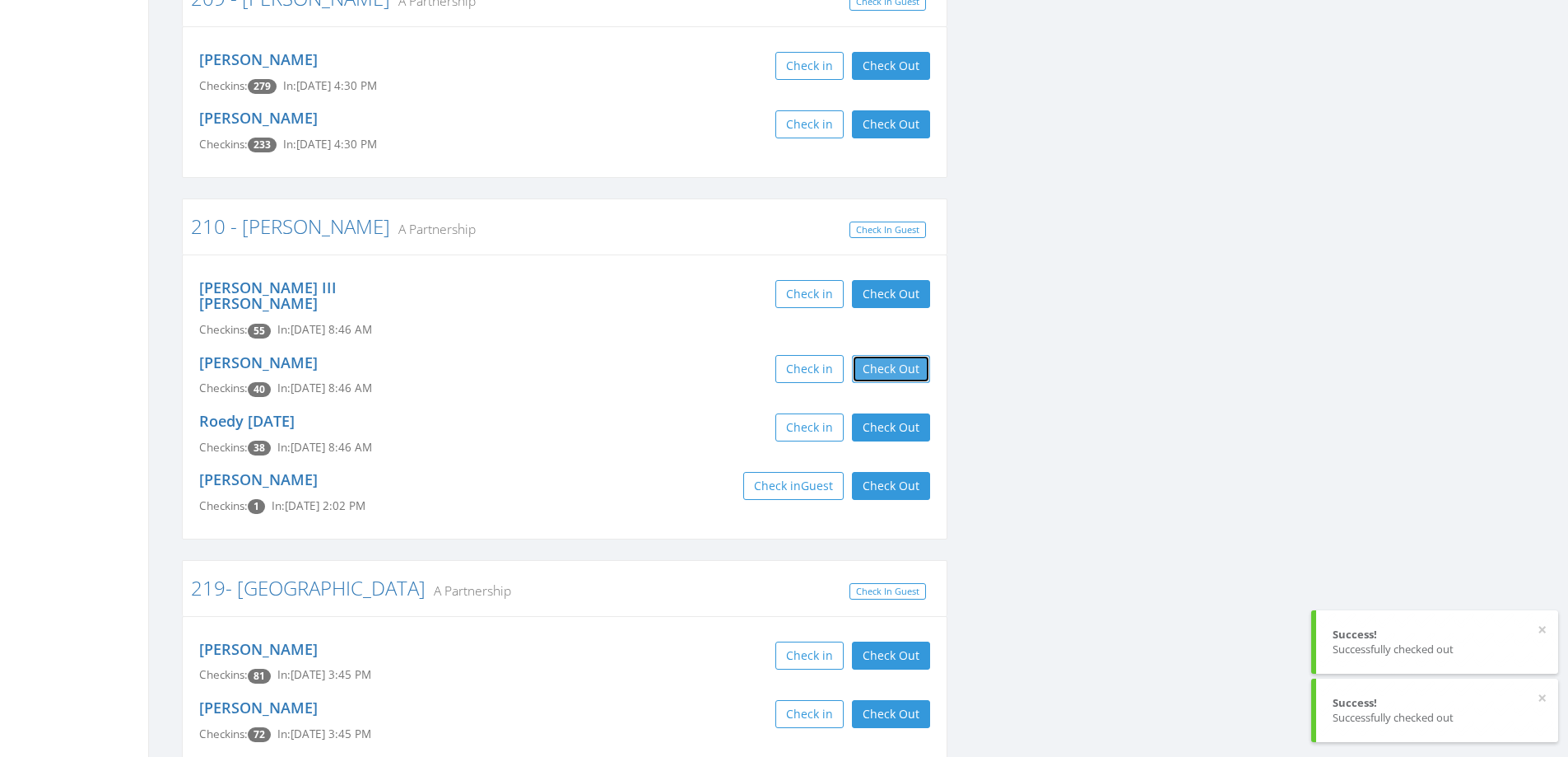
click at [873, 355] on button "Check Out" at bounding box center [890, 368] width 78 height 28
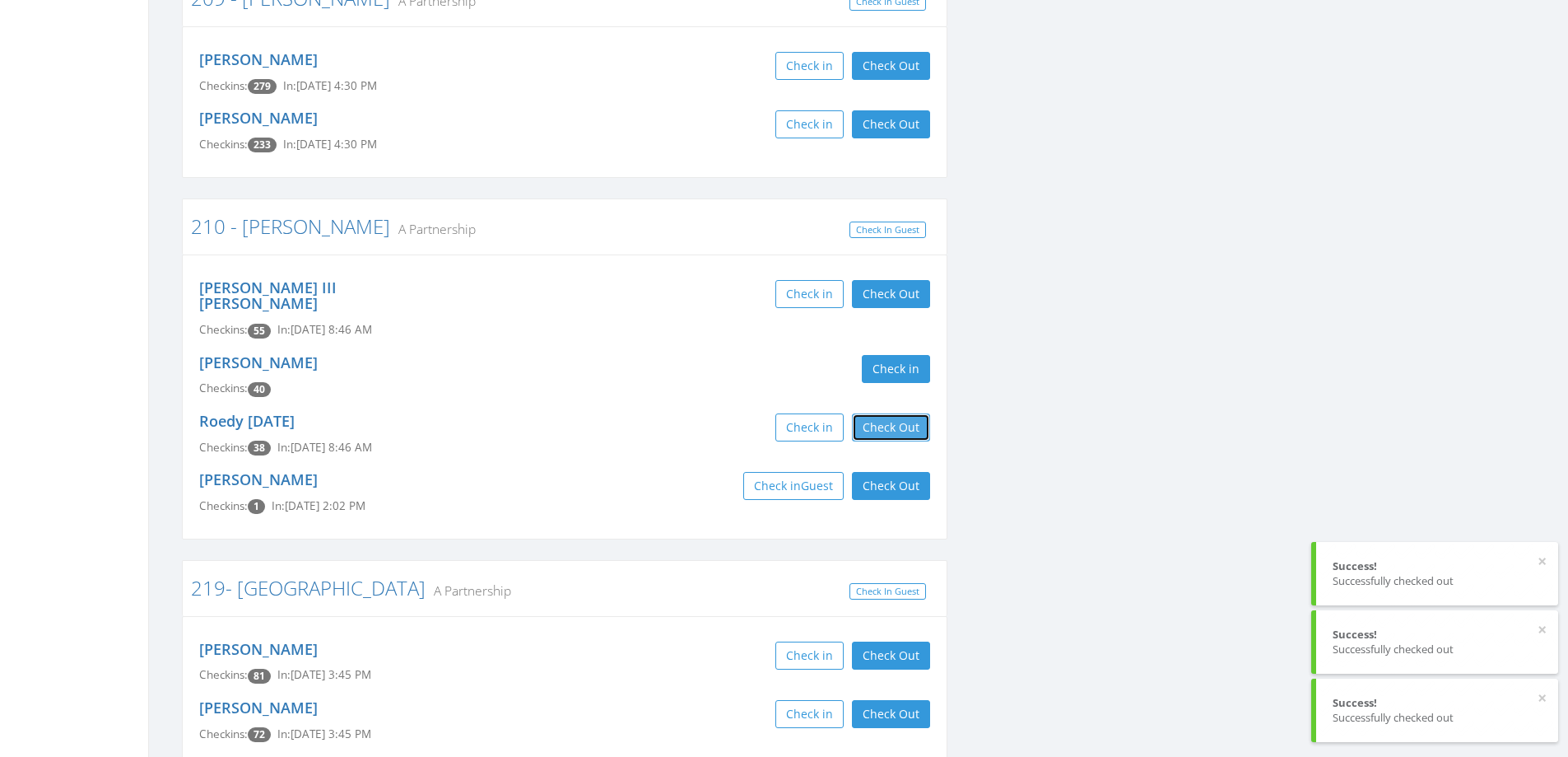
click at [872, 414] on button "Check Out" at bounding box center [890, 427] width 78 height 28
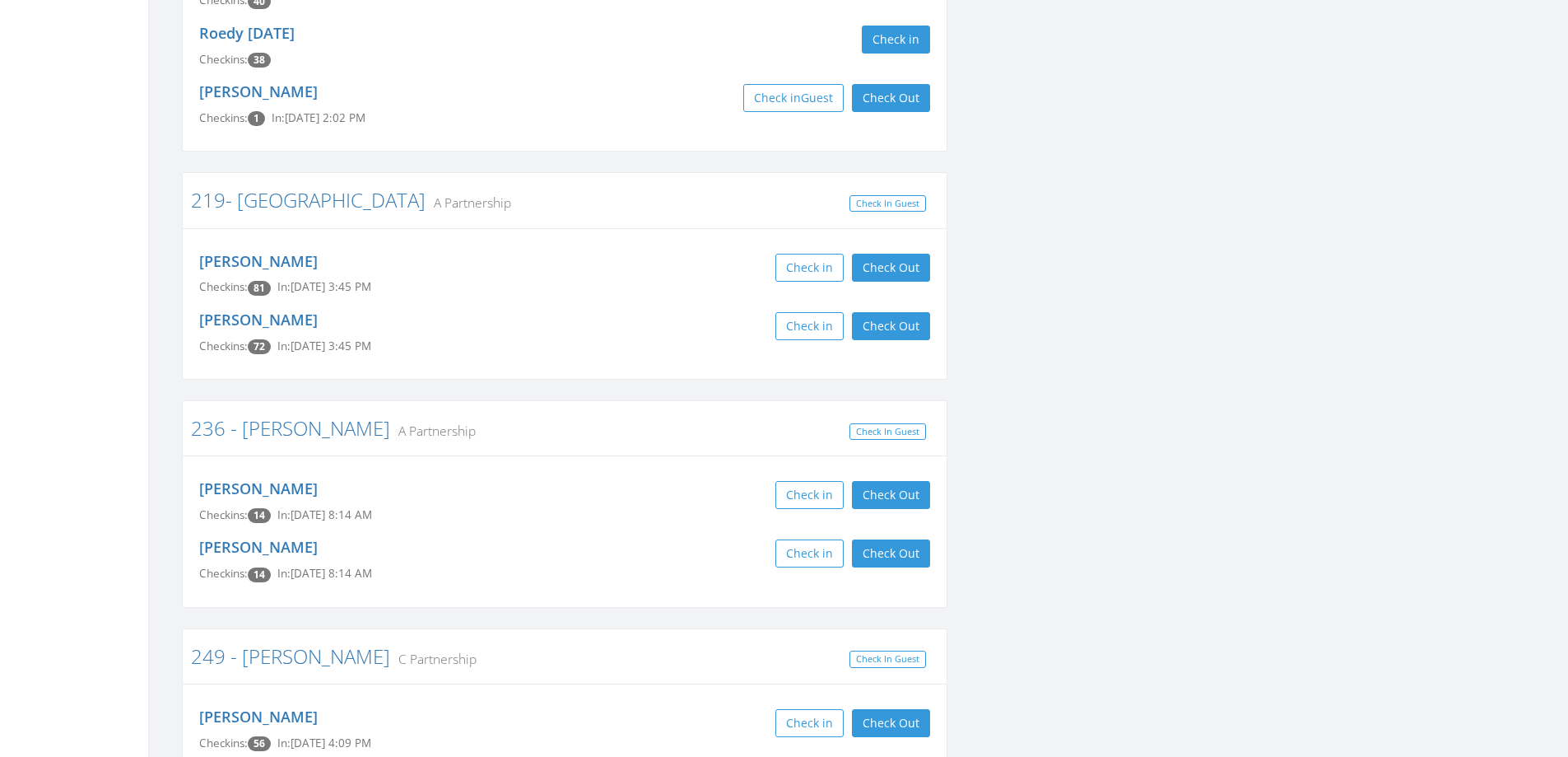
scroll to position [2801, 0]
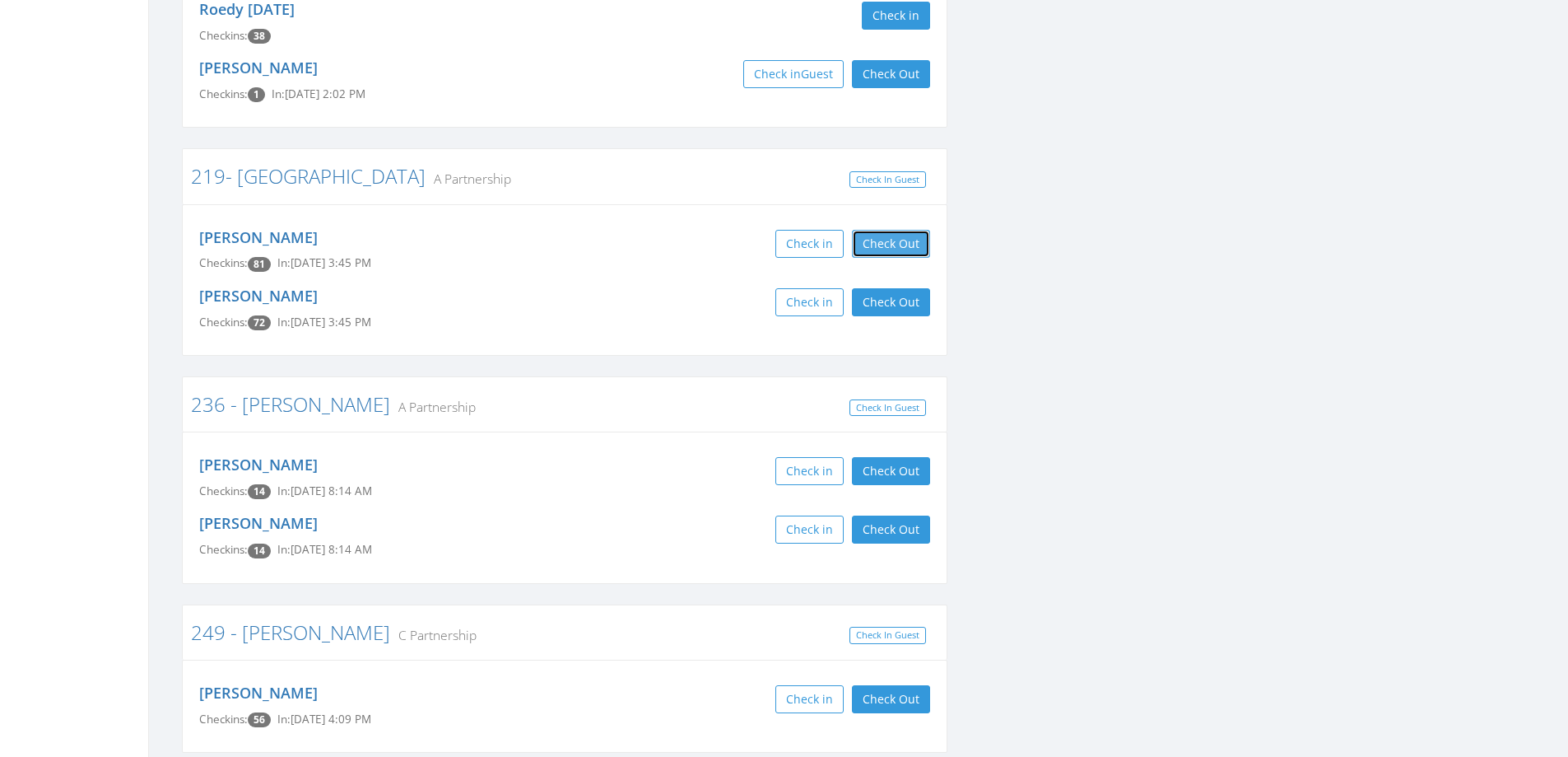
click at [915, 230] on button "Check Out" at bounding box center [890, 243] width 78 height 28
click at [911, 289] on button "Check Out" at bounding box center [890, 302] width 78 height 28
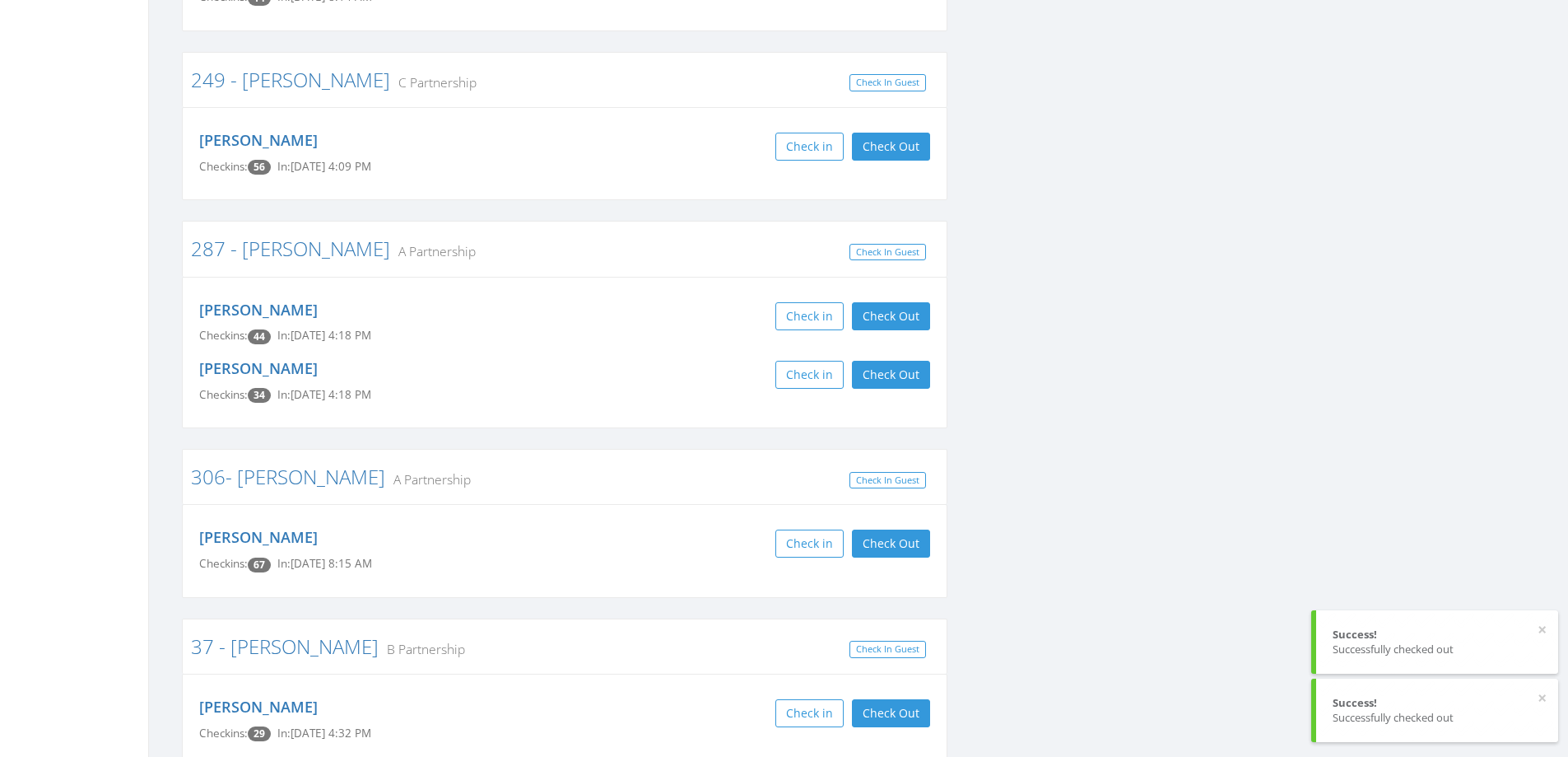
scroll to position [3377, 0]
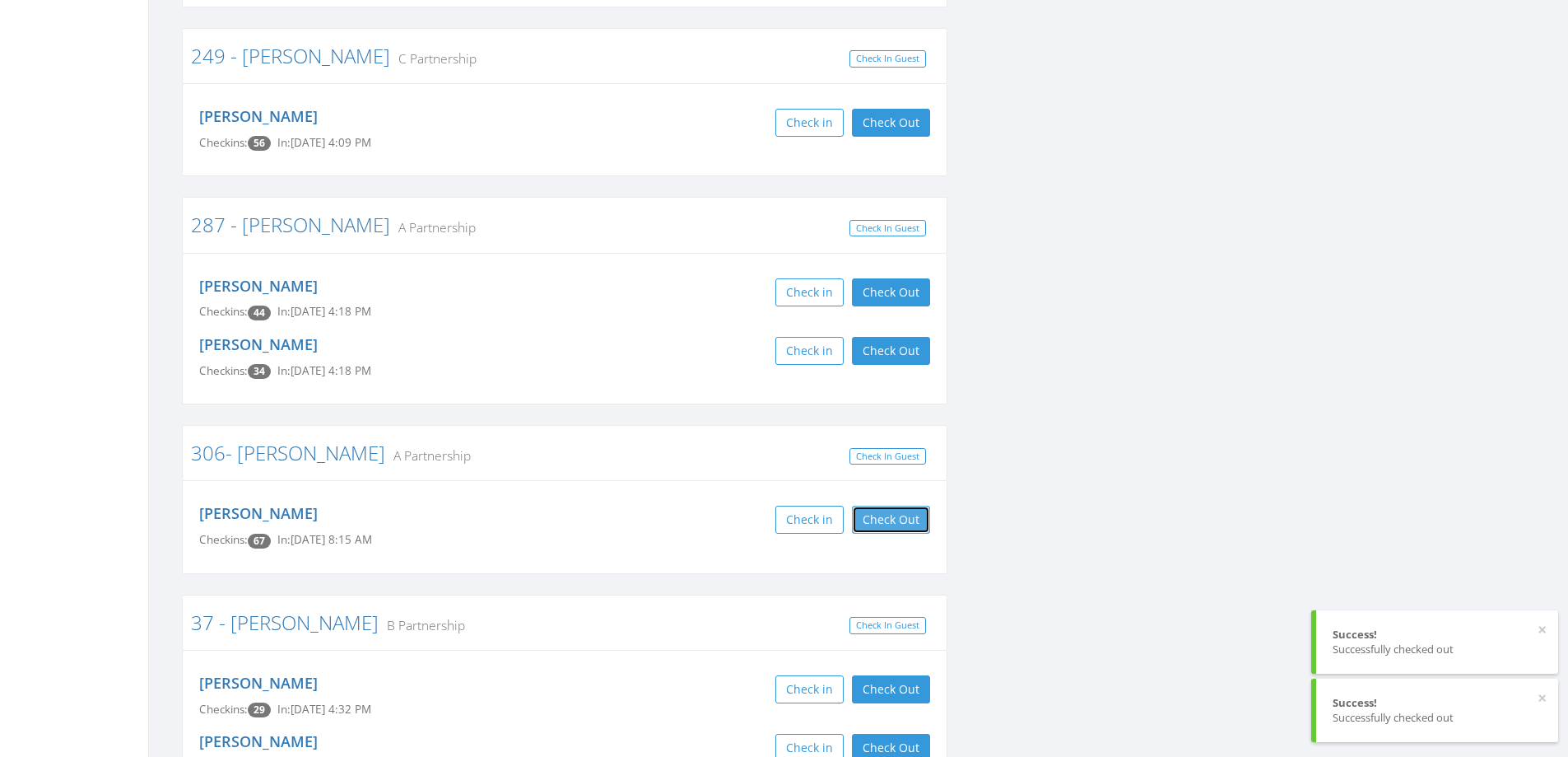
click at [902, 506] on button "Check Out" at bounding box center [890, 519] width 78 height 28
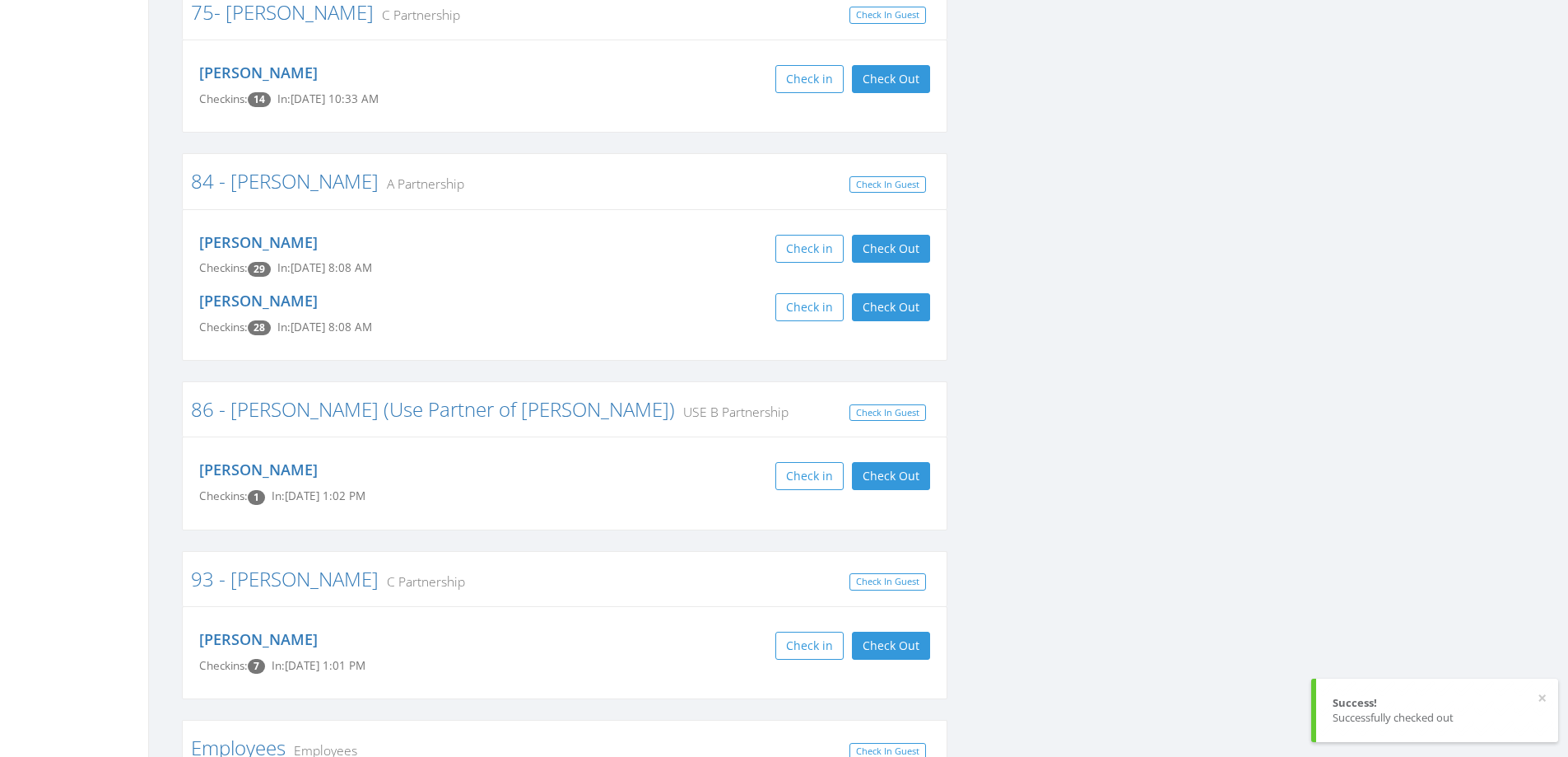
scroll to position [4734, 0]
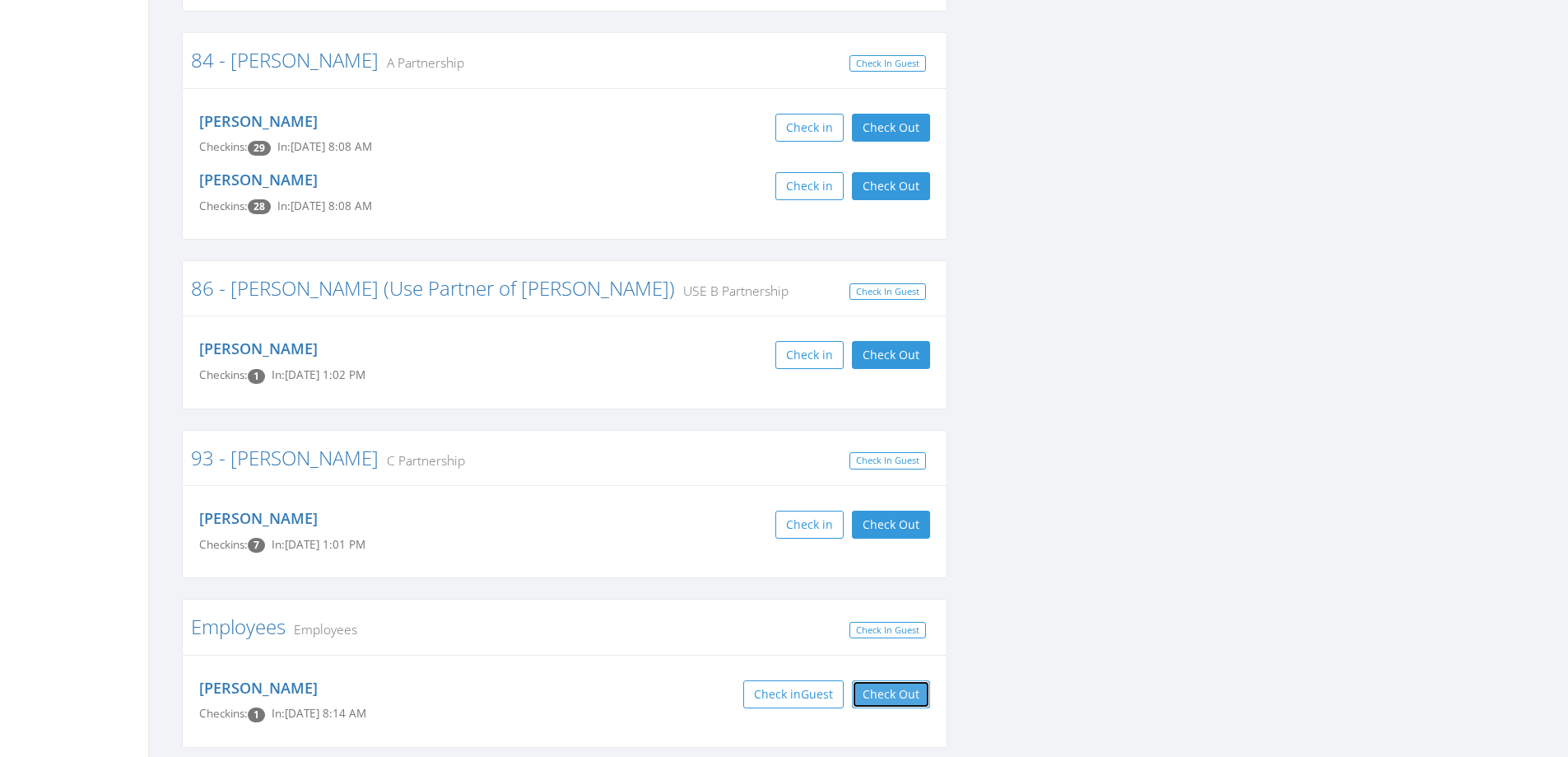
click at [897, 680] on button "Check Out" at bounding box center [890, 694] width 78 height 28
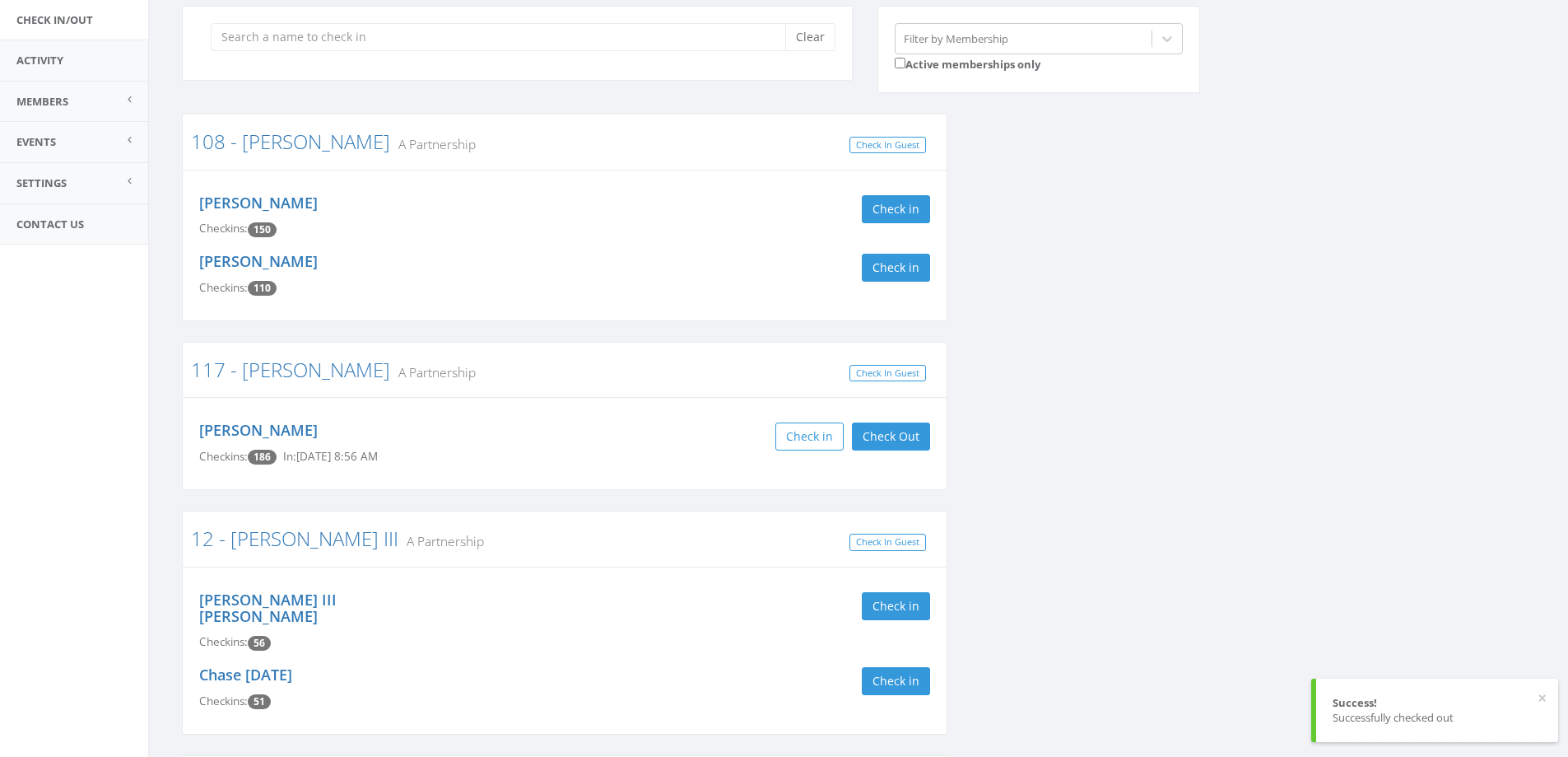
scroll to position [0, 0]
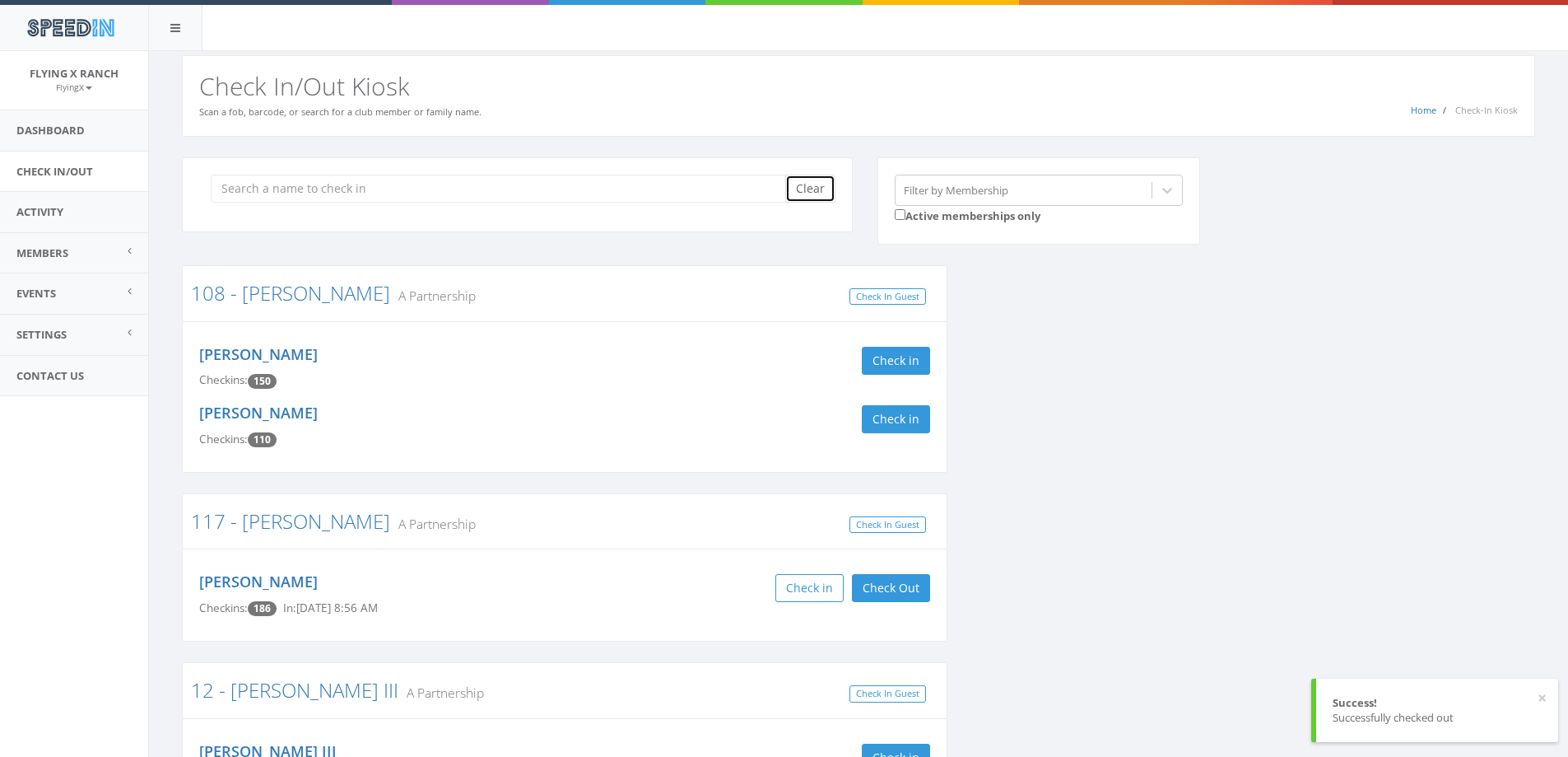
click at [796, 187] on button "Clear" at bounding box center [810, 189] width 50 height 28
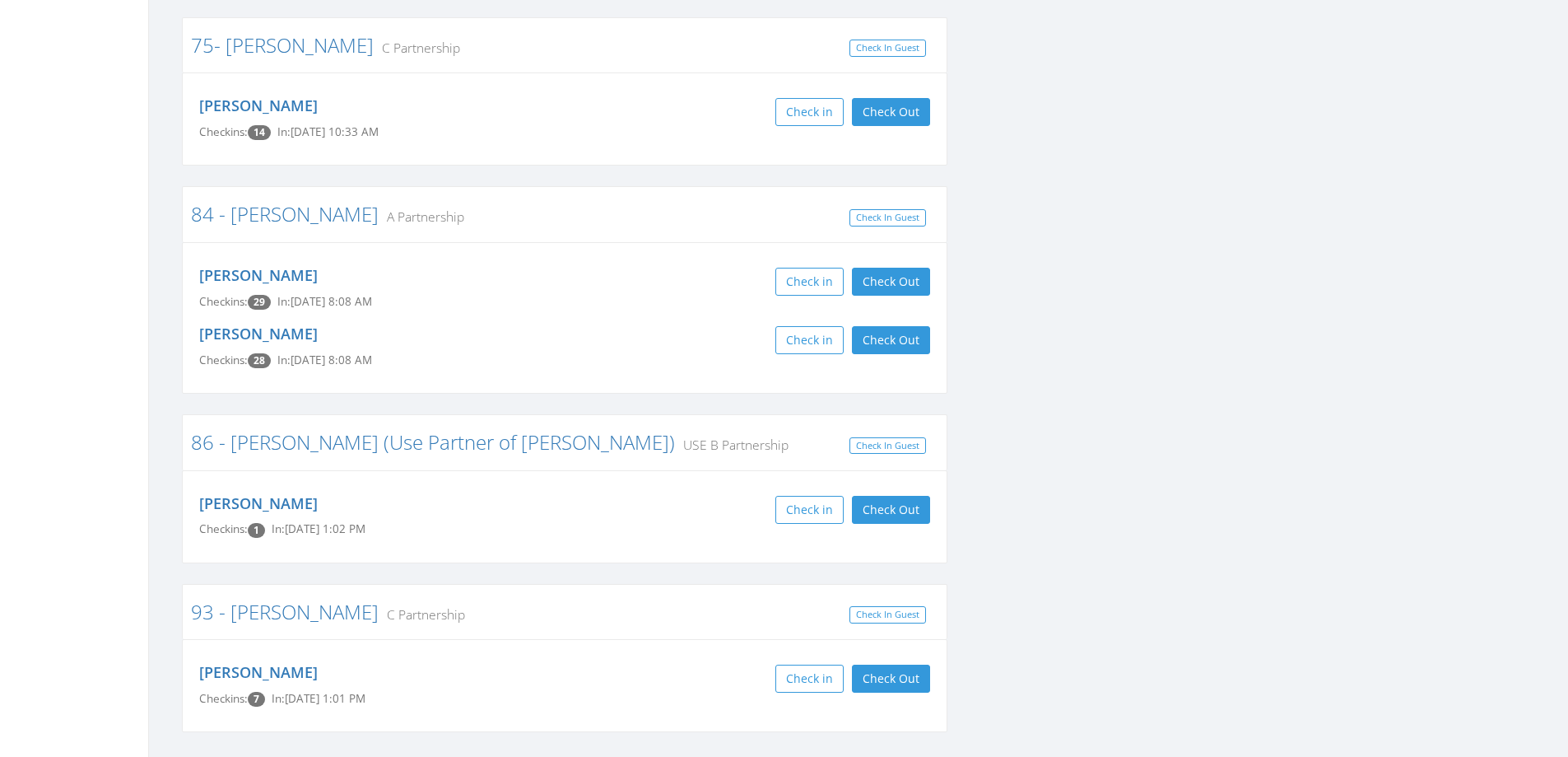
scroll to position [2740, 0]
click at [884, 495] on button "Check Out" at bounding box center [890, 509] width 78 height 28
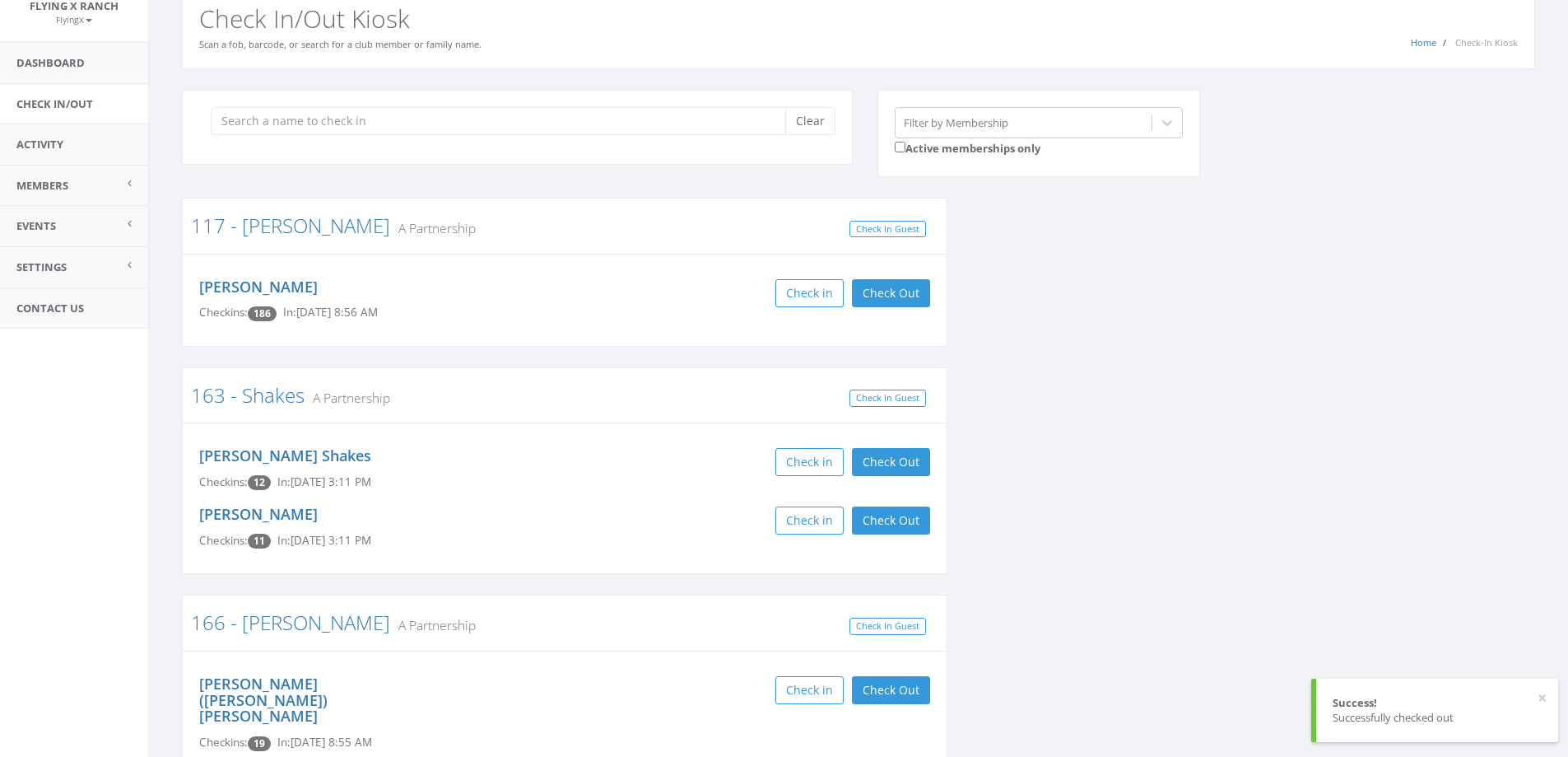
scroll to position [0, 0]
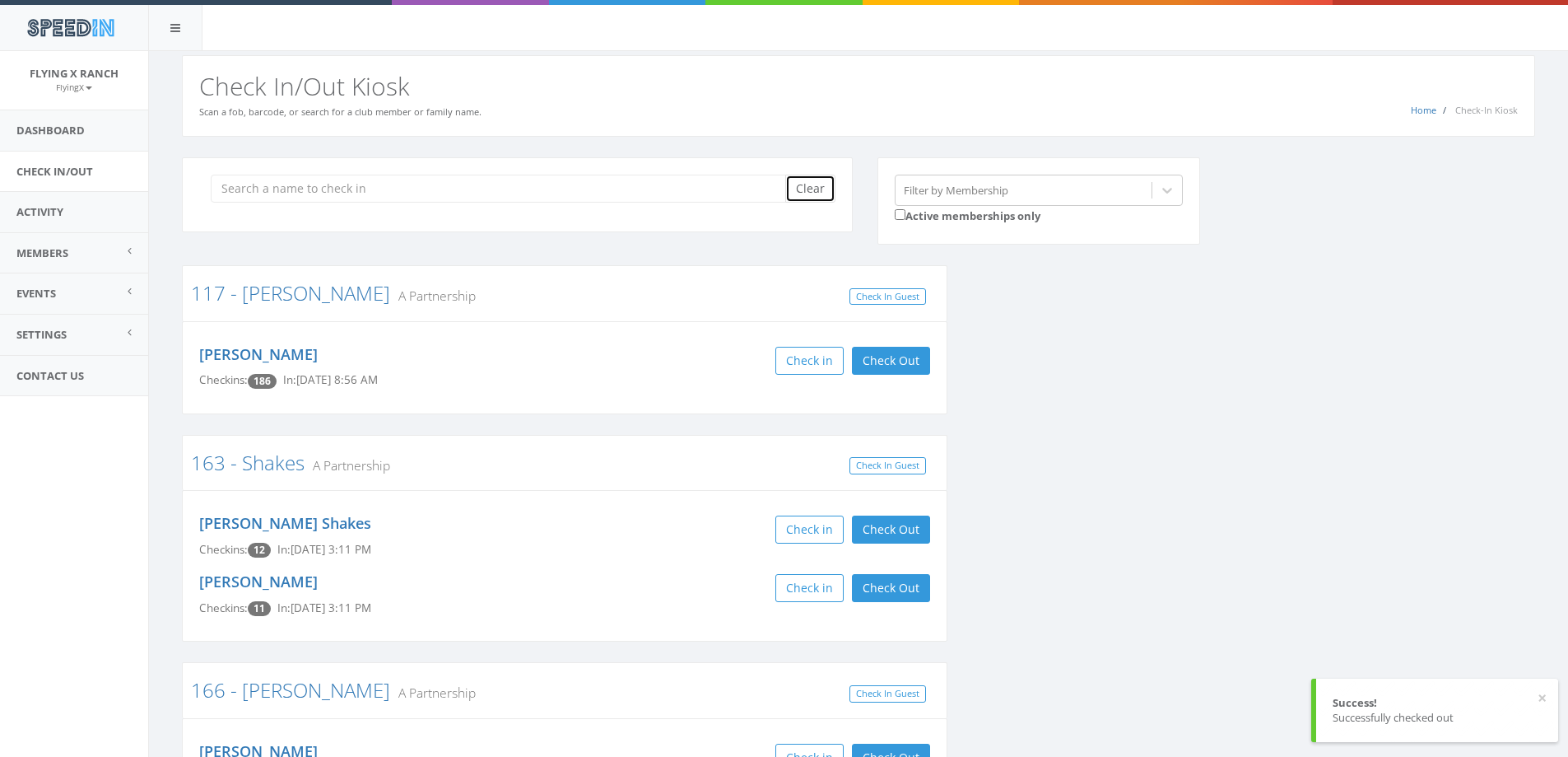
click at [815, 187] on button "Clear" at bounding box center [810, 189] width 50 height 28
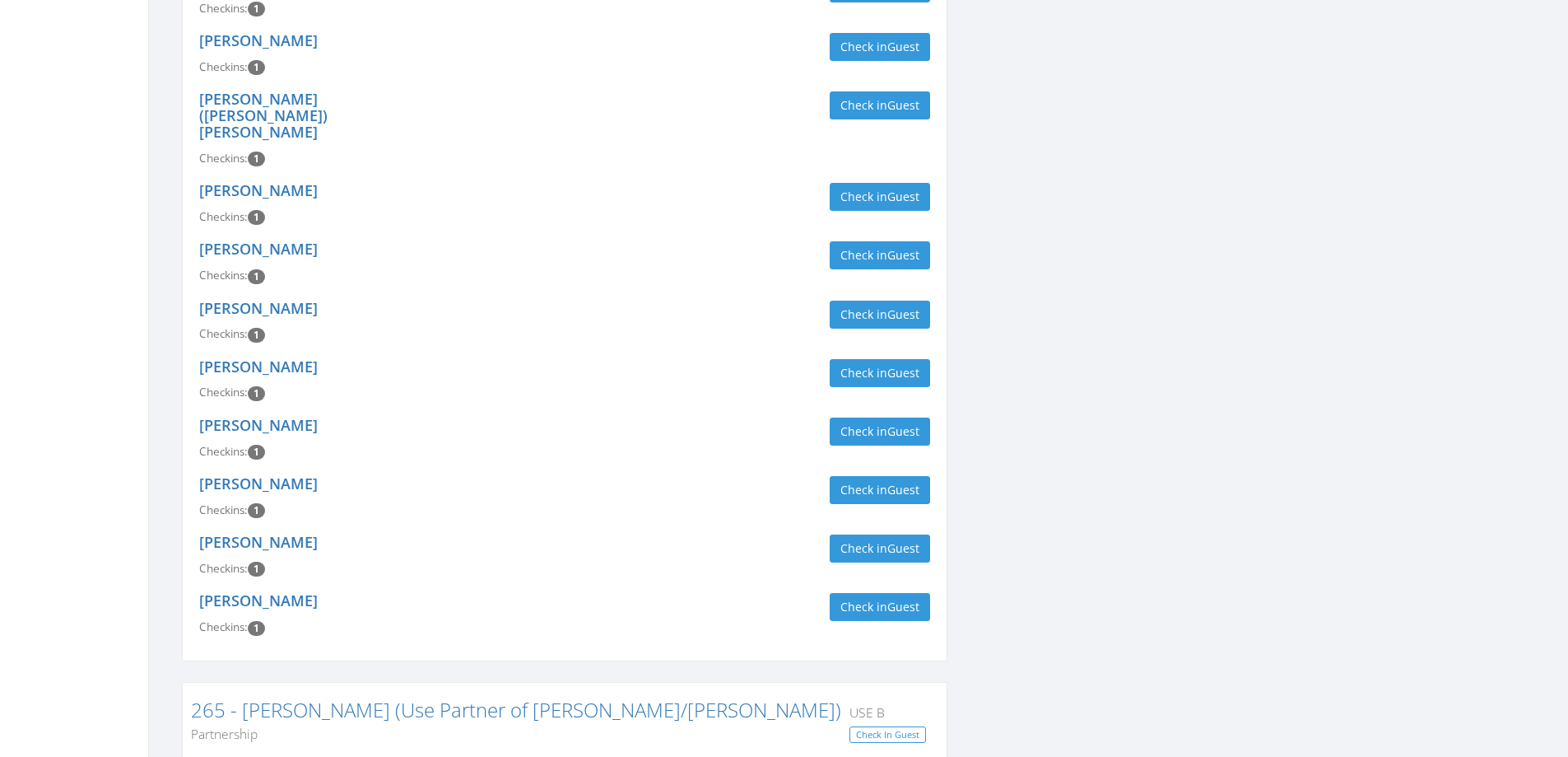
scroll to position [989, 0]
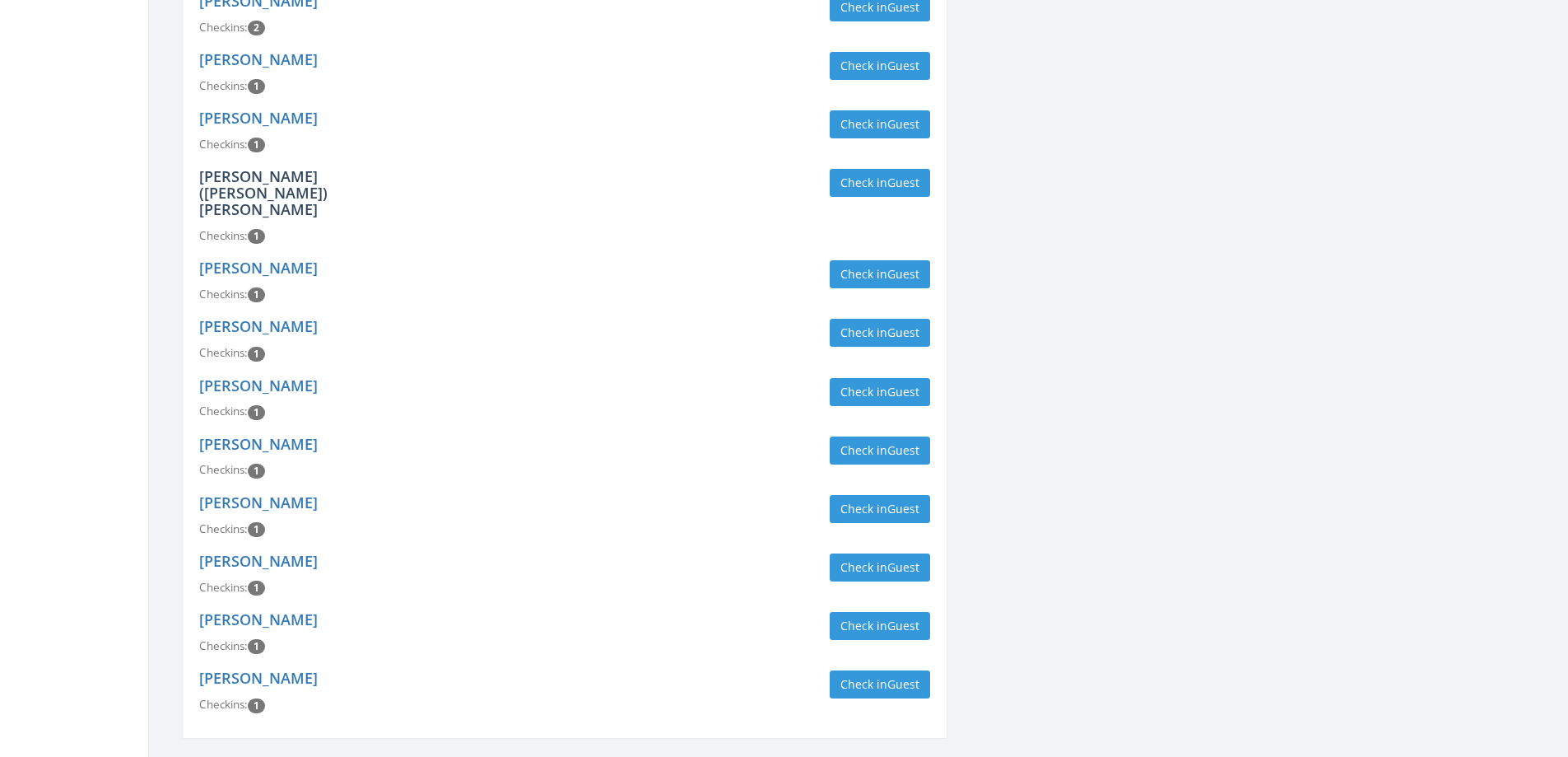
type input "caranci"
click at [328, 166] on link "Lawrence (Perry) Fletcher" at bounding box center [263, 192] width 129 height 53
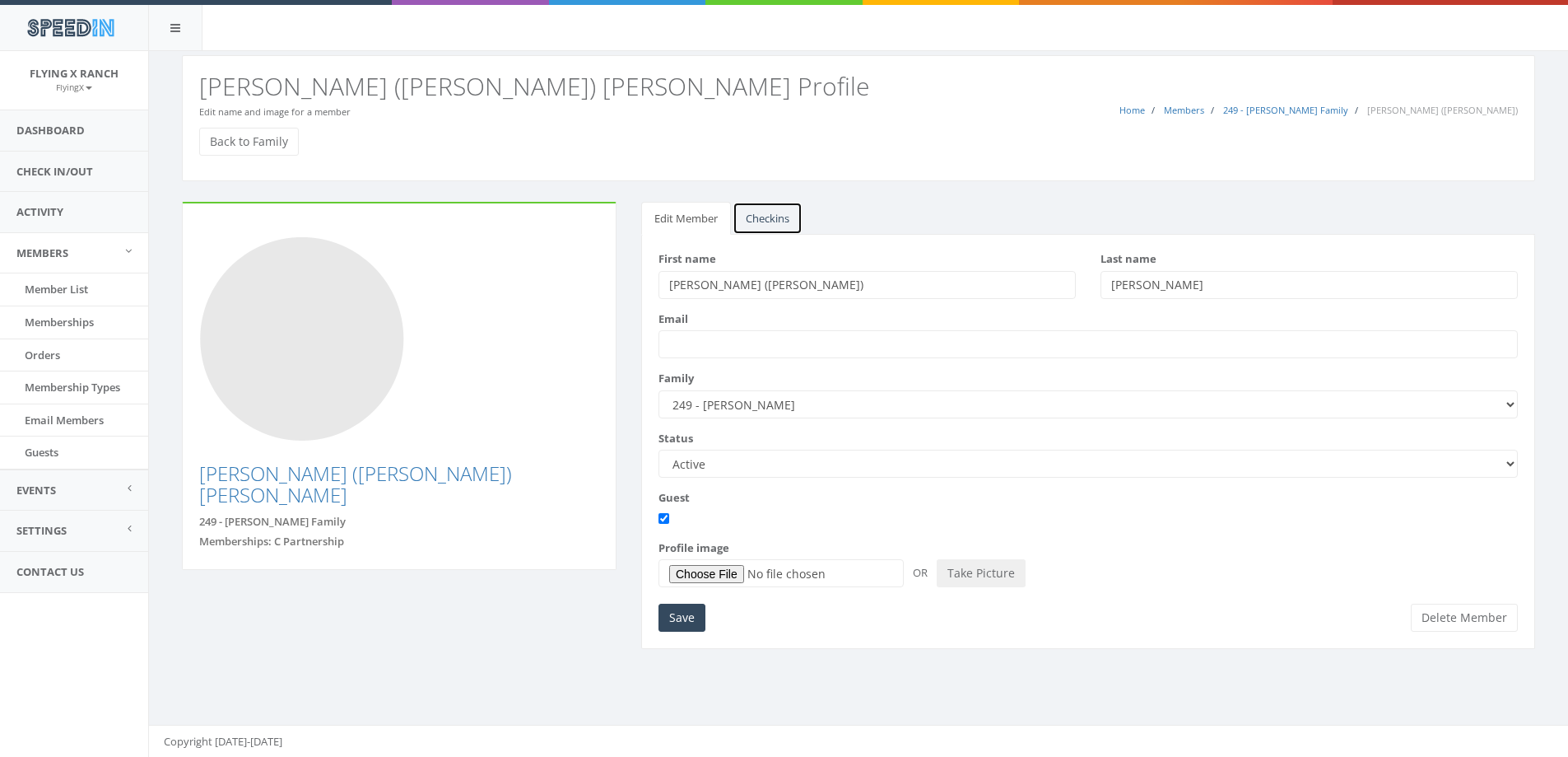
click at [777, 222] on link "Checkins" at bounding box center [767, 218] width 70 height 34
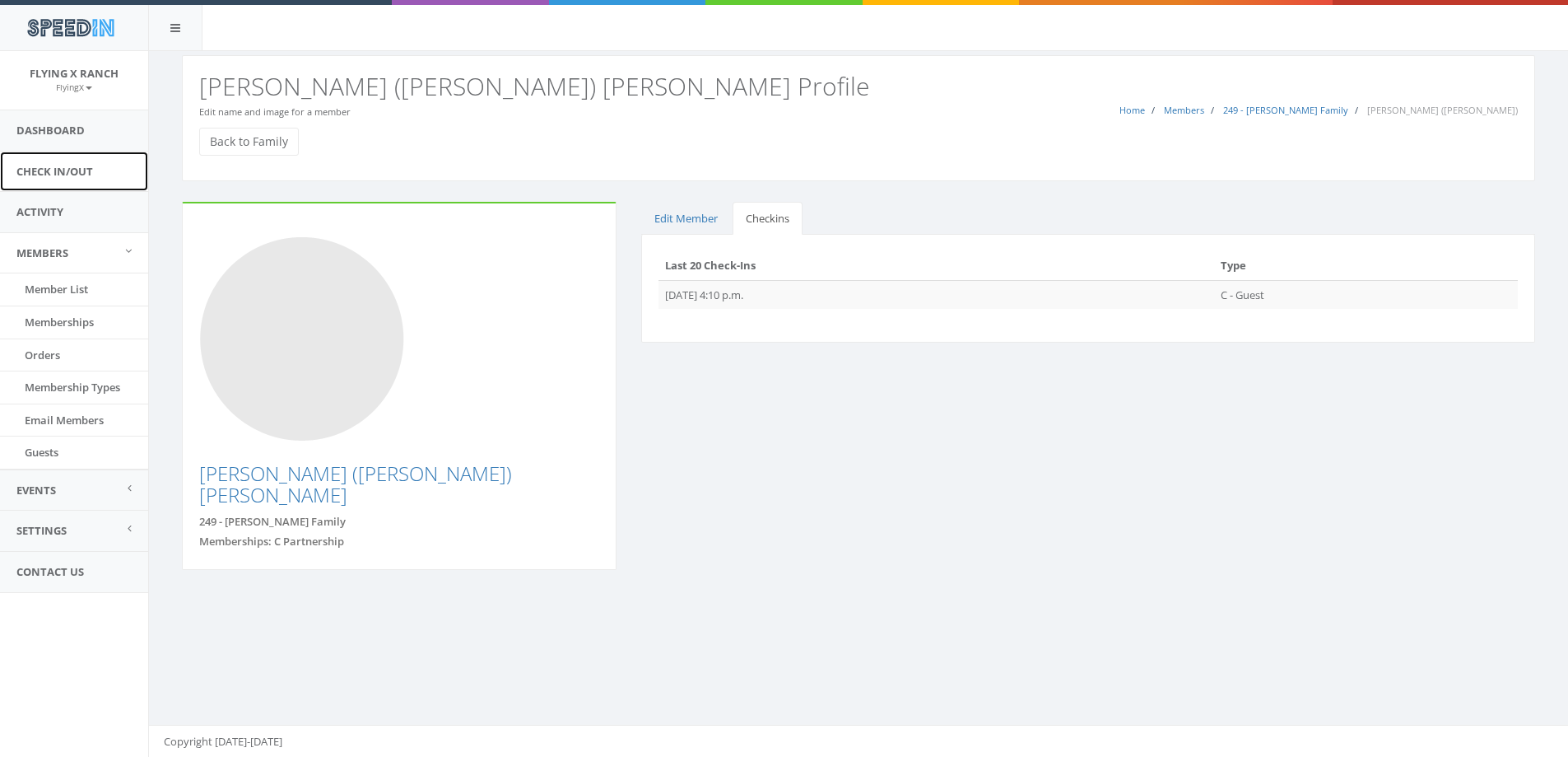
click at [87, 171] on link "Check In/Out" at bounding box center [74, 172] width 148 height 40
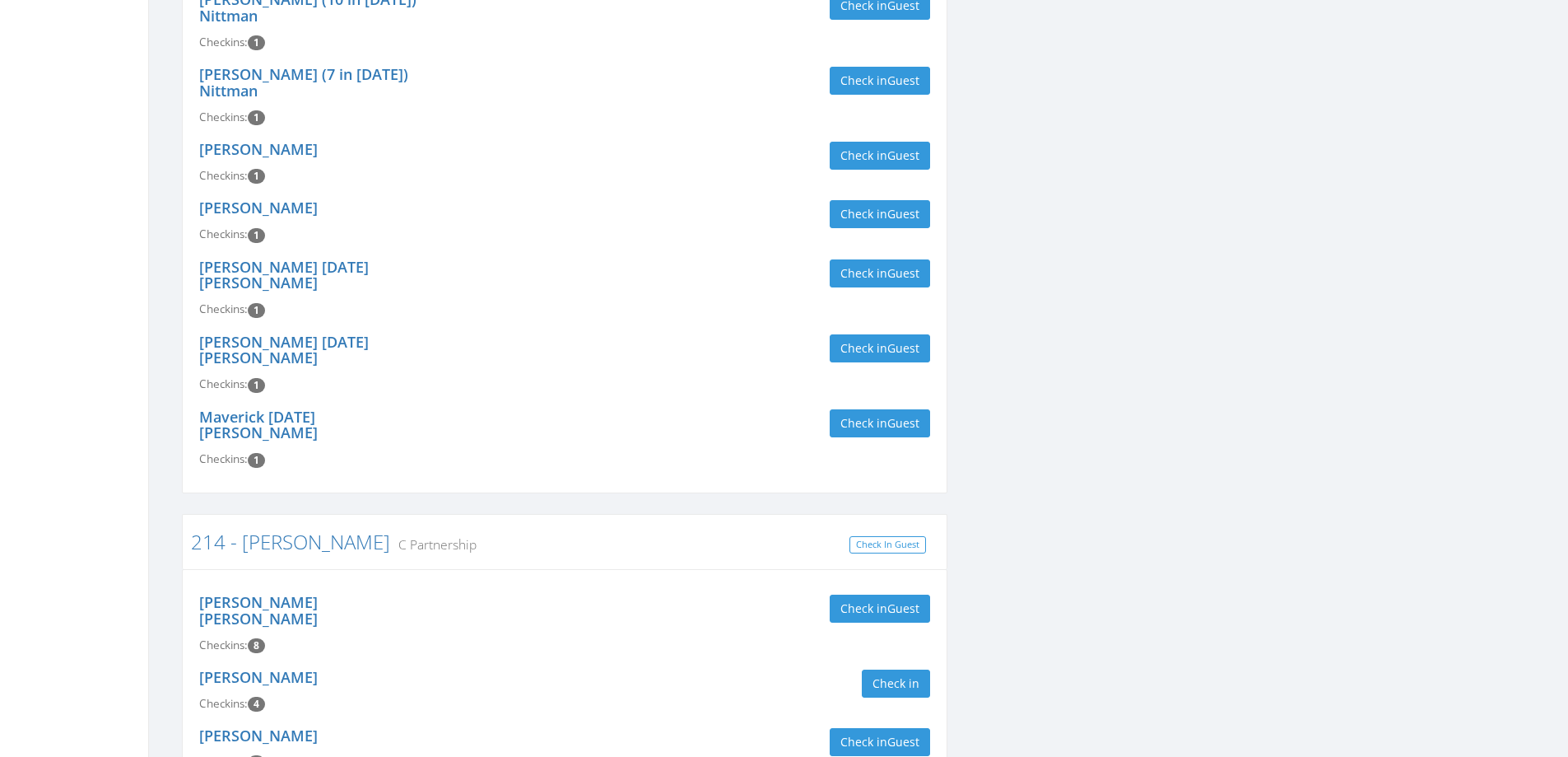
scroll to position [3213, 0]
type input "juhl"
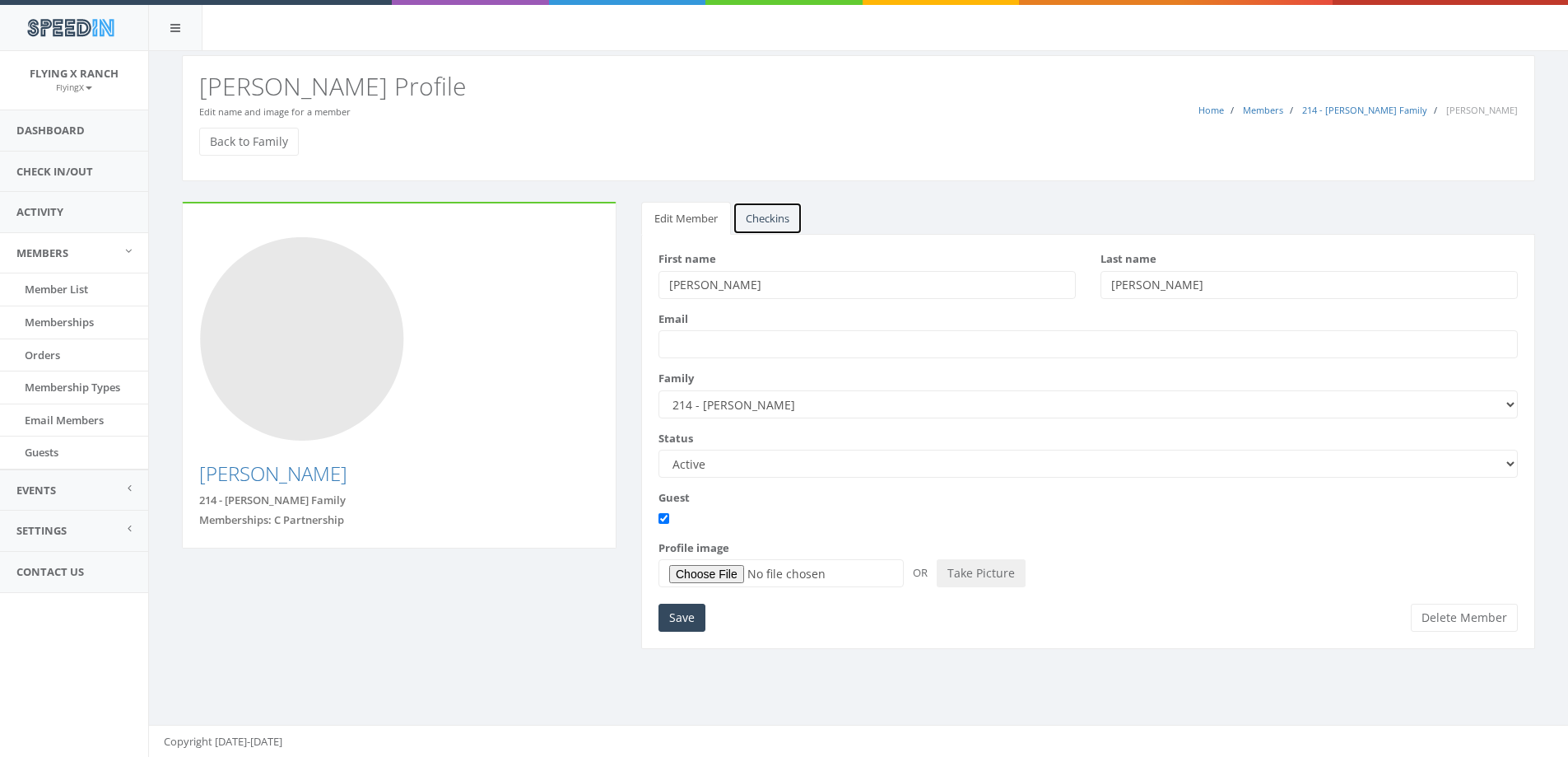
click at [781, 218] on link "Checkins" at bounding box center [767, 218] width 70 height 34
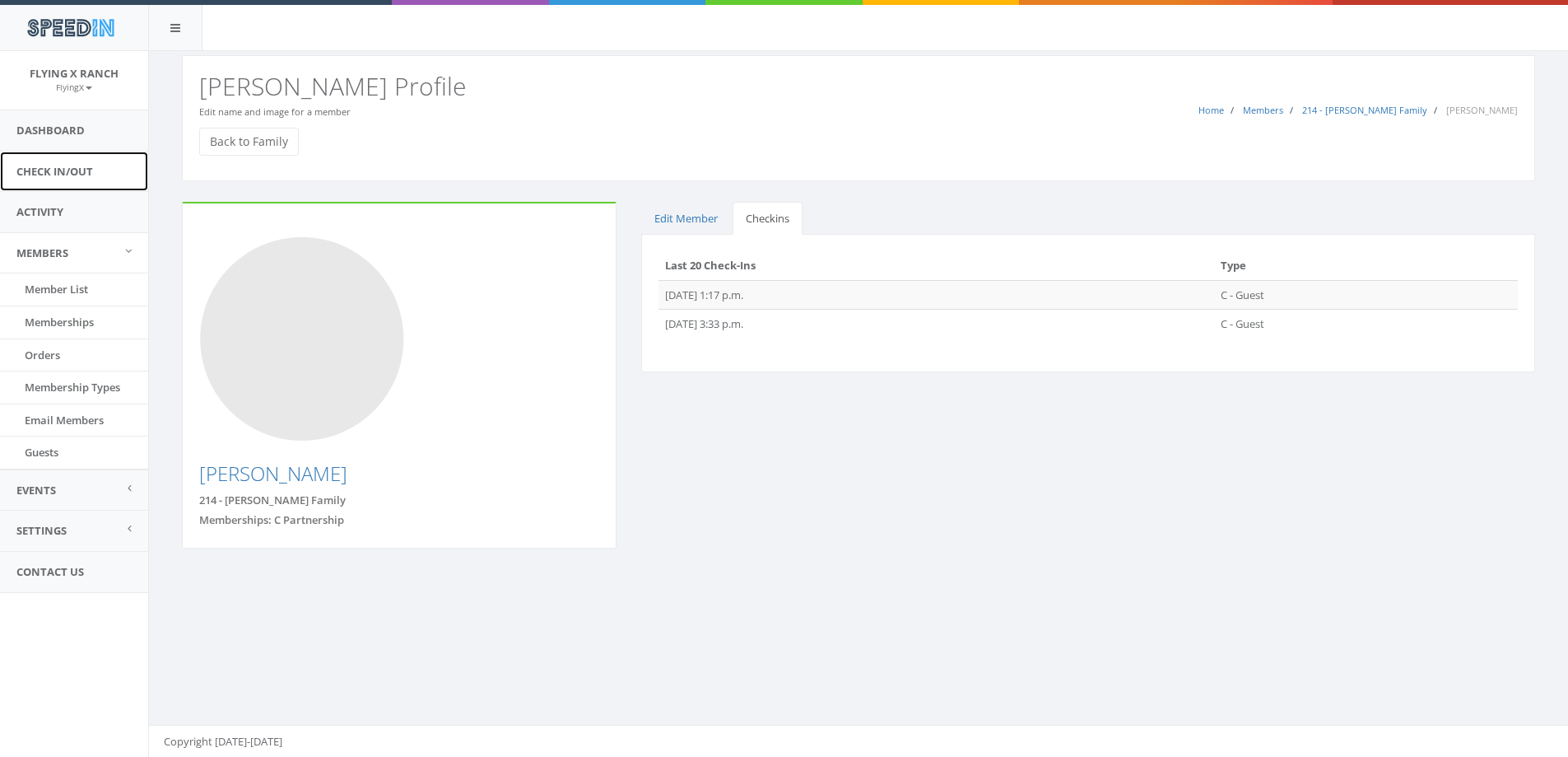
click at [81, 165] on link "Check In/Out" at bounding box center [74, 172] width 148 height 40
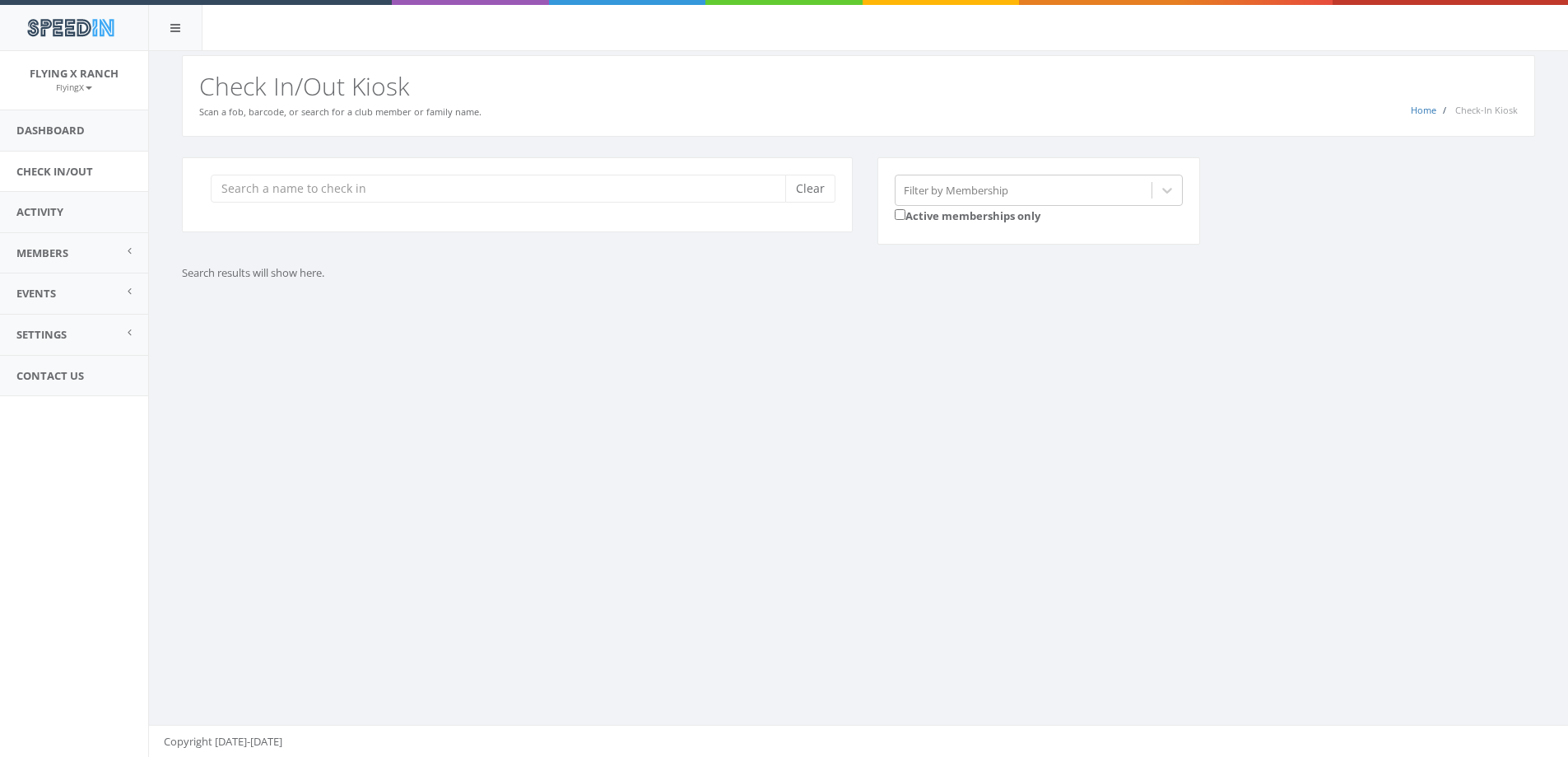
click at [81, 133] on link "Dashboard" at bounding box center [74, 131] width 148 height 40
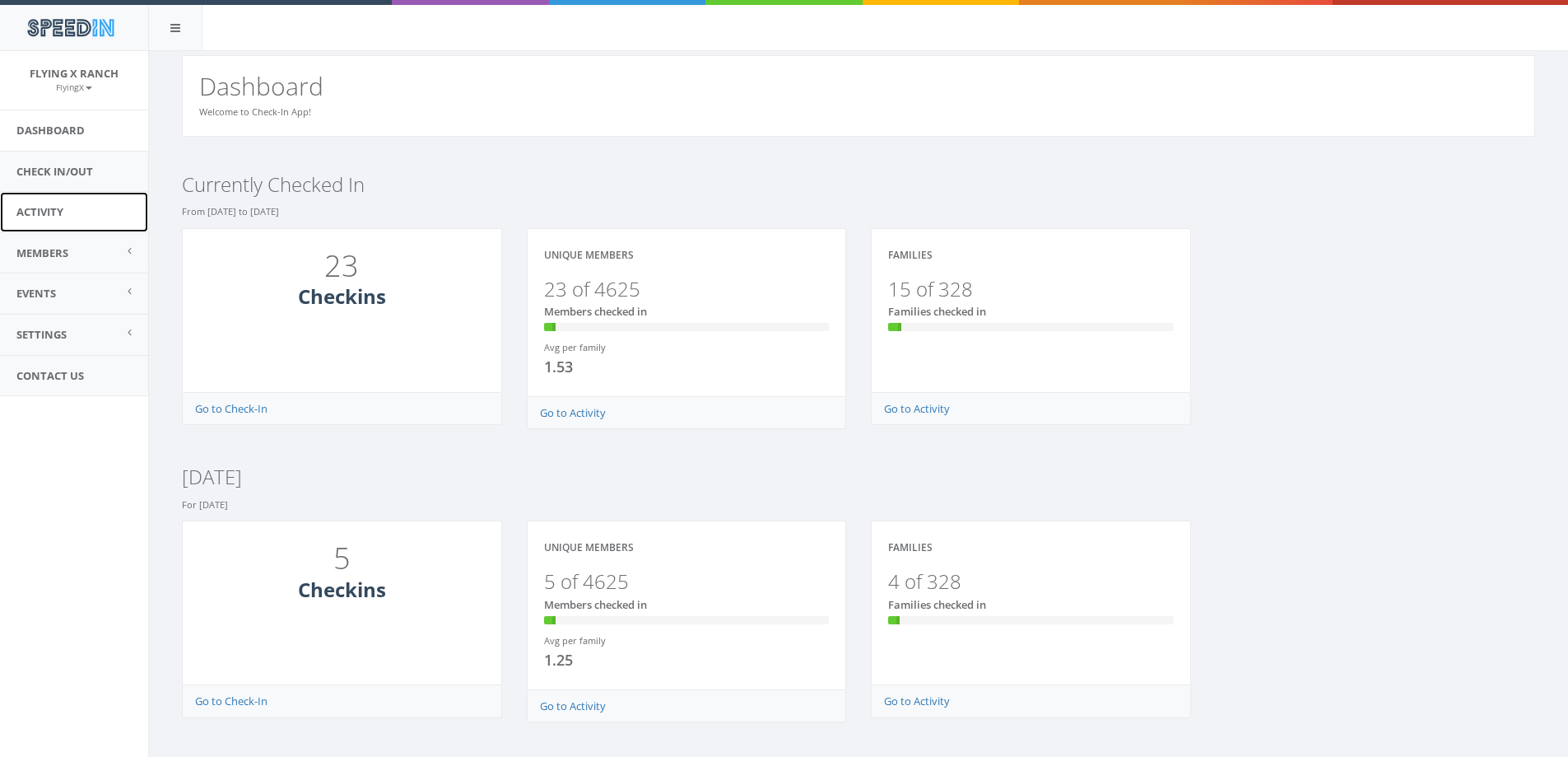
click at [51, 210] on link "Activity" at bounding box center [74, 213] width 148 height 40
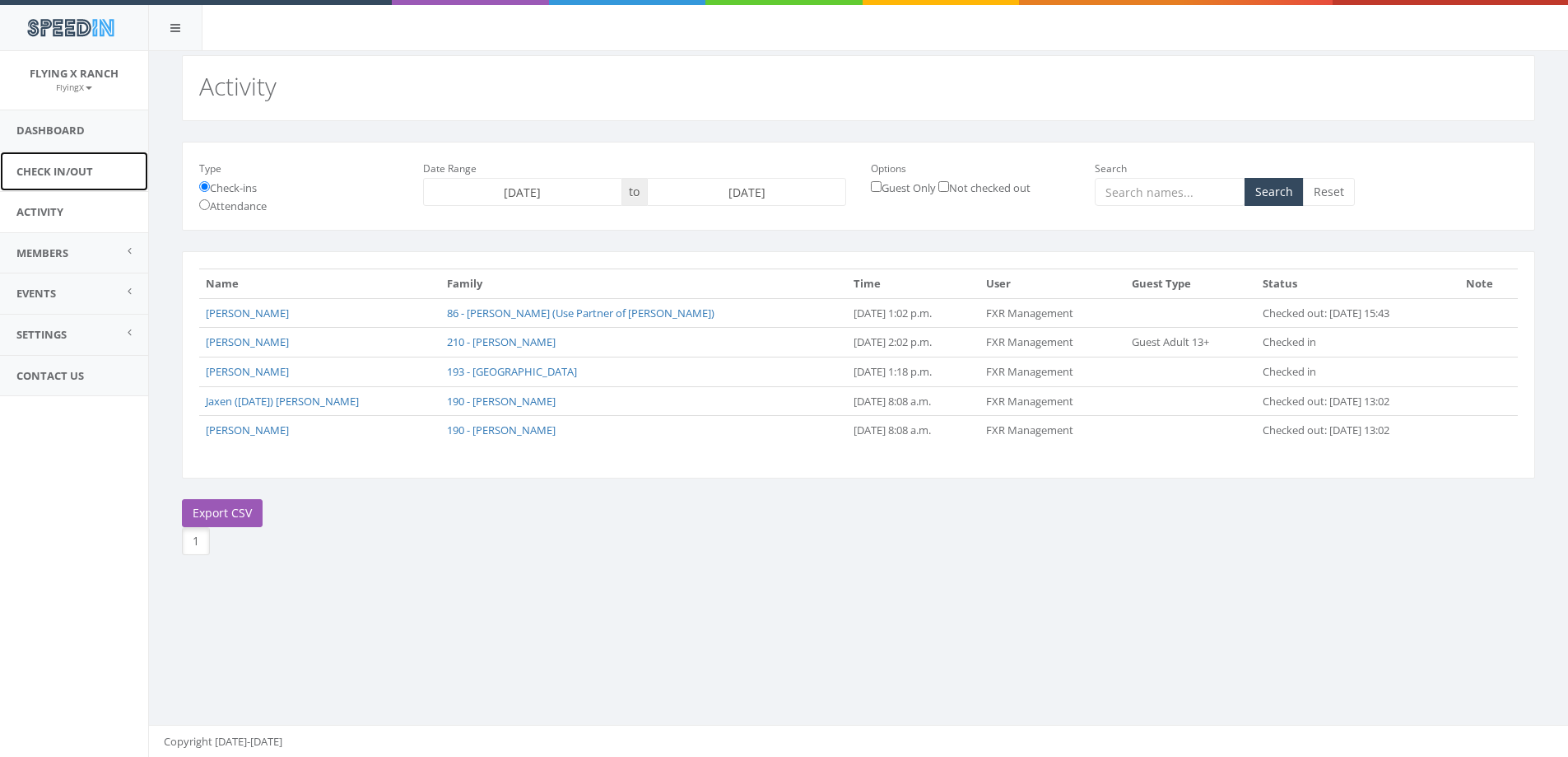
click at [60, 170] on link "Check In/Out" at bounding box center [74, 172] width 148 height 40
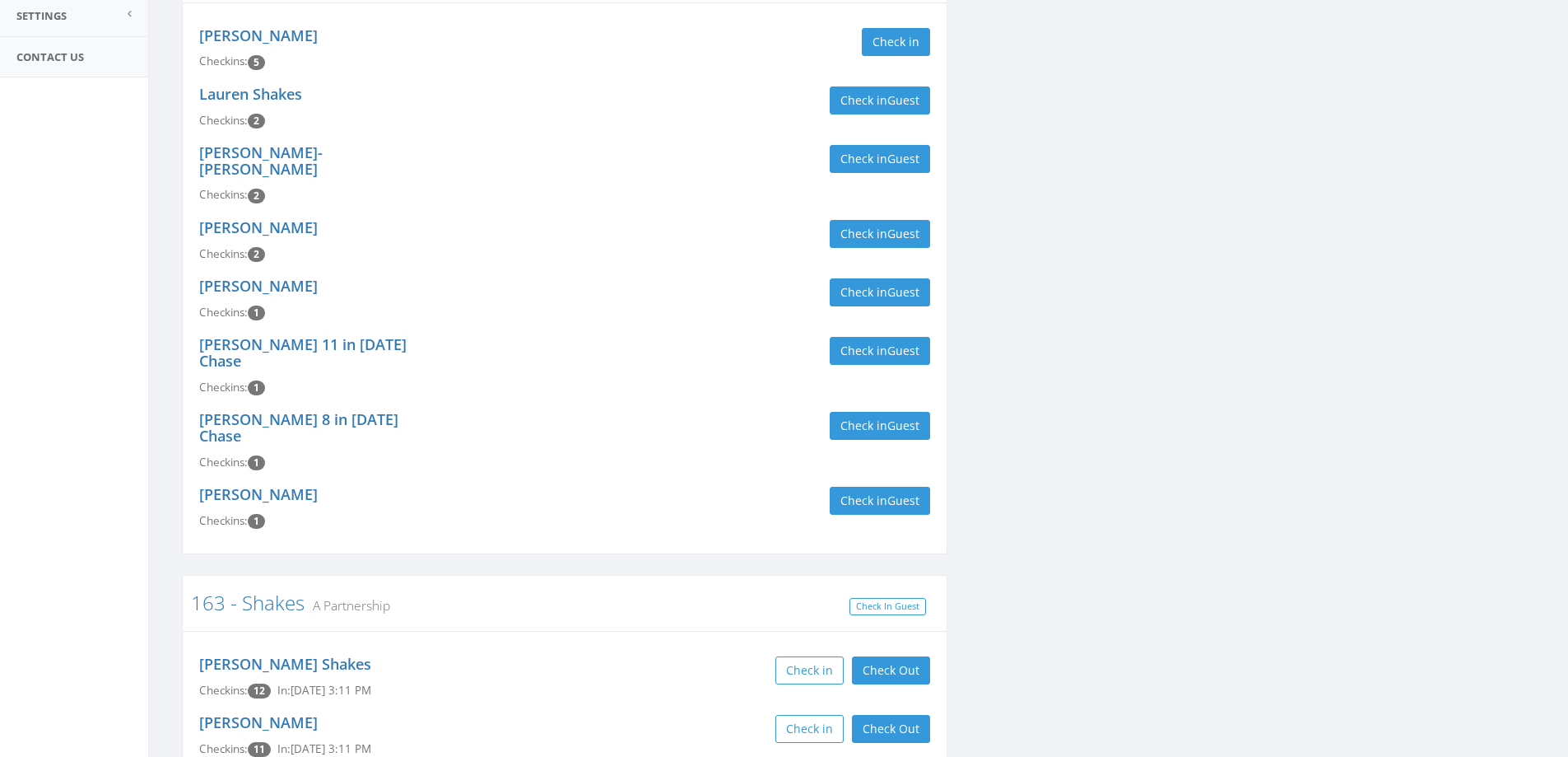
scroll to position [370, 0]
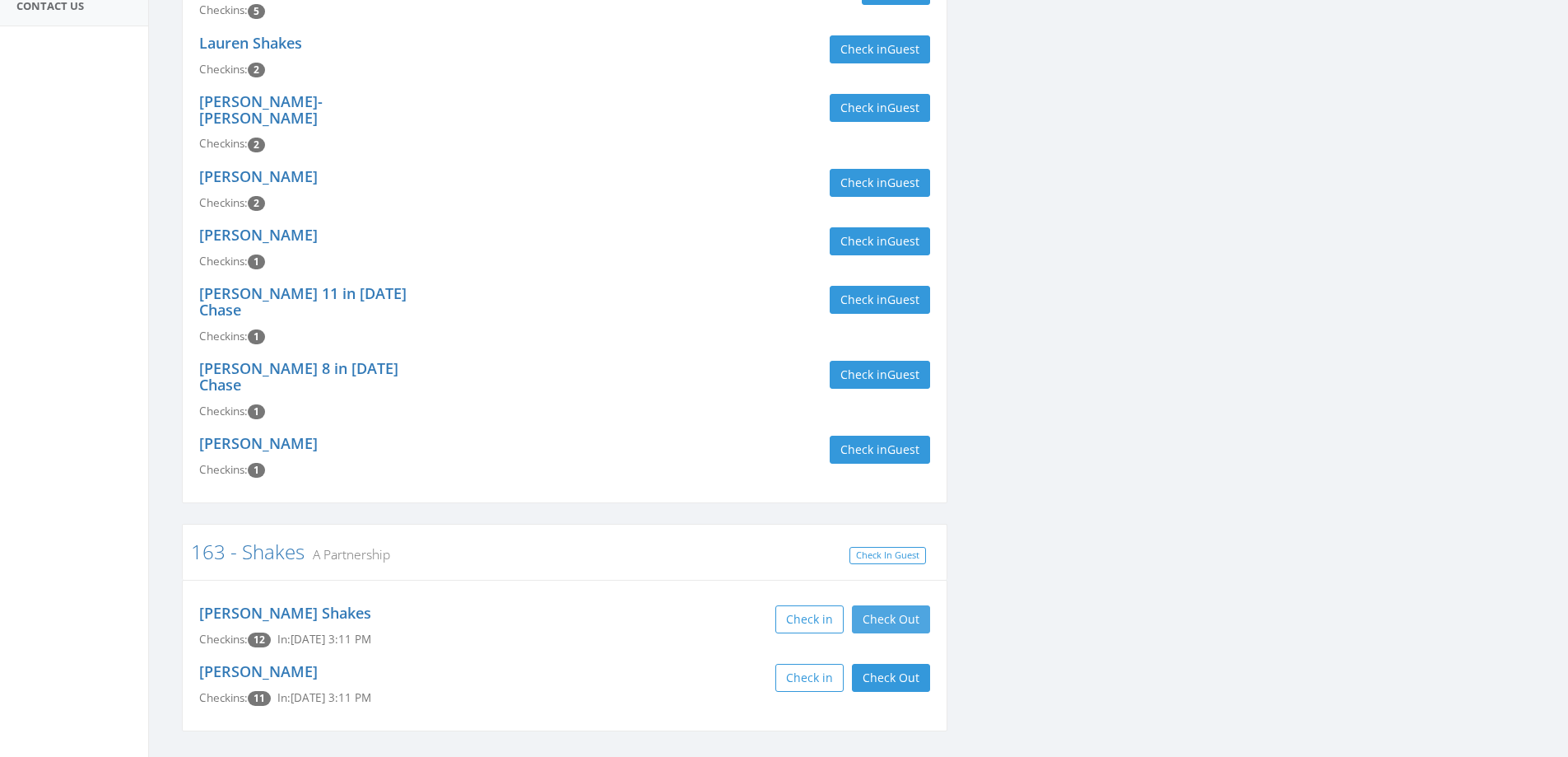
type input "shakes"
click at [884, 605] on button "Check Out" at bounding box center [890, 618] width 78 height 28
click at [876, 664] on button "Check Out" at bounding box center [890, 677] width 78 height 28
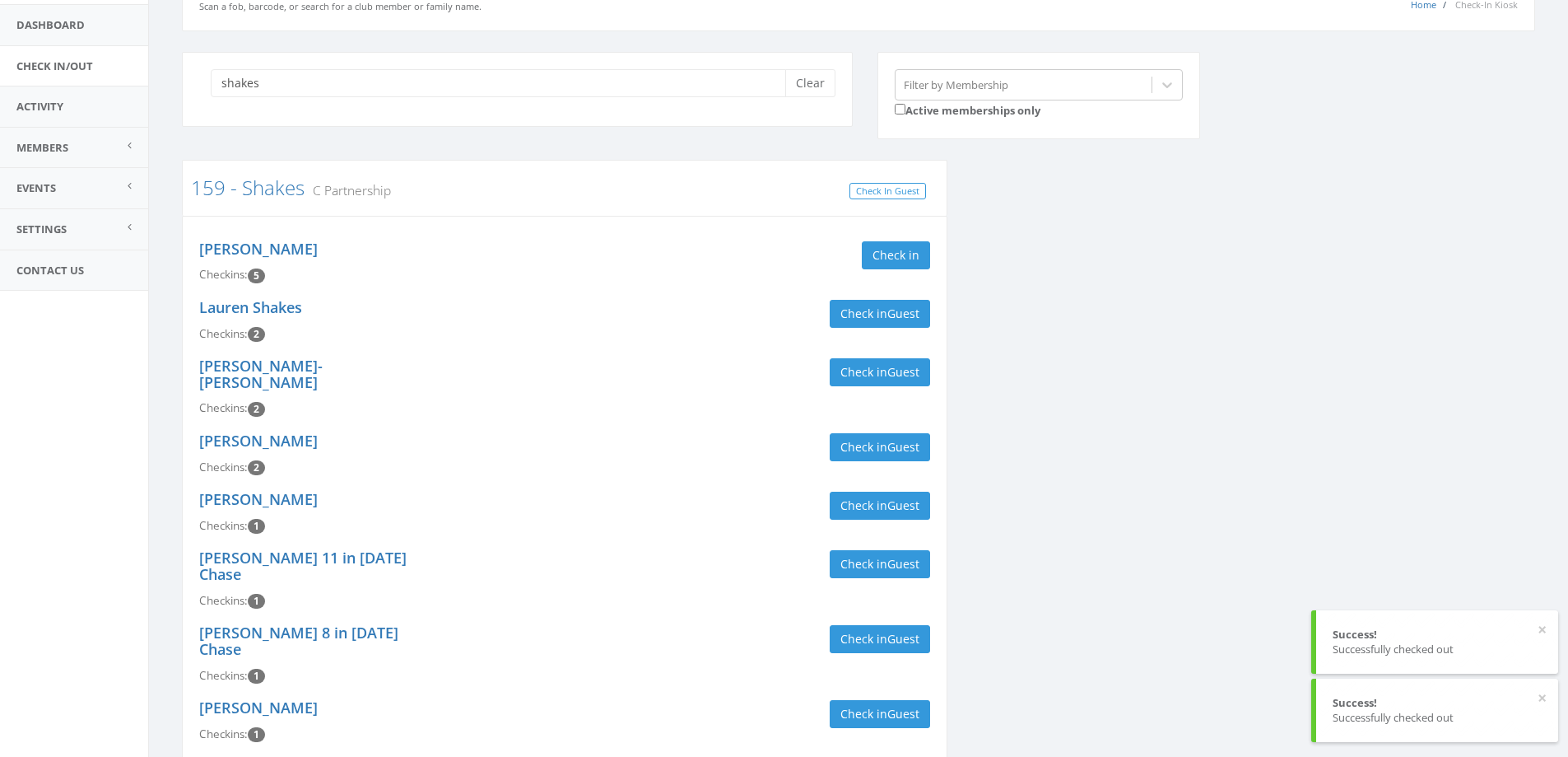
scroll to position [0, 0]
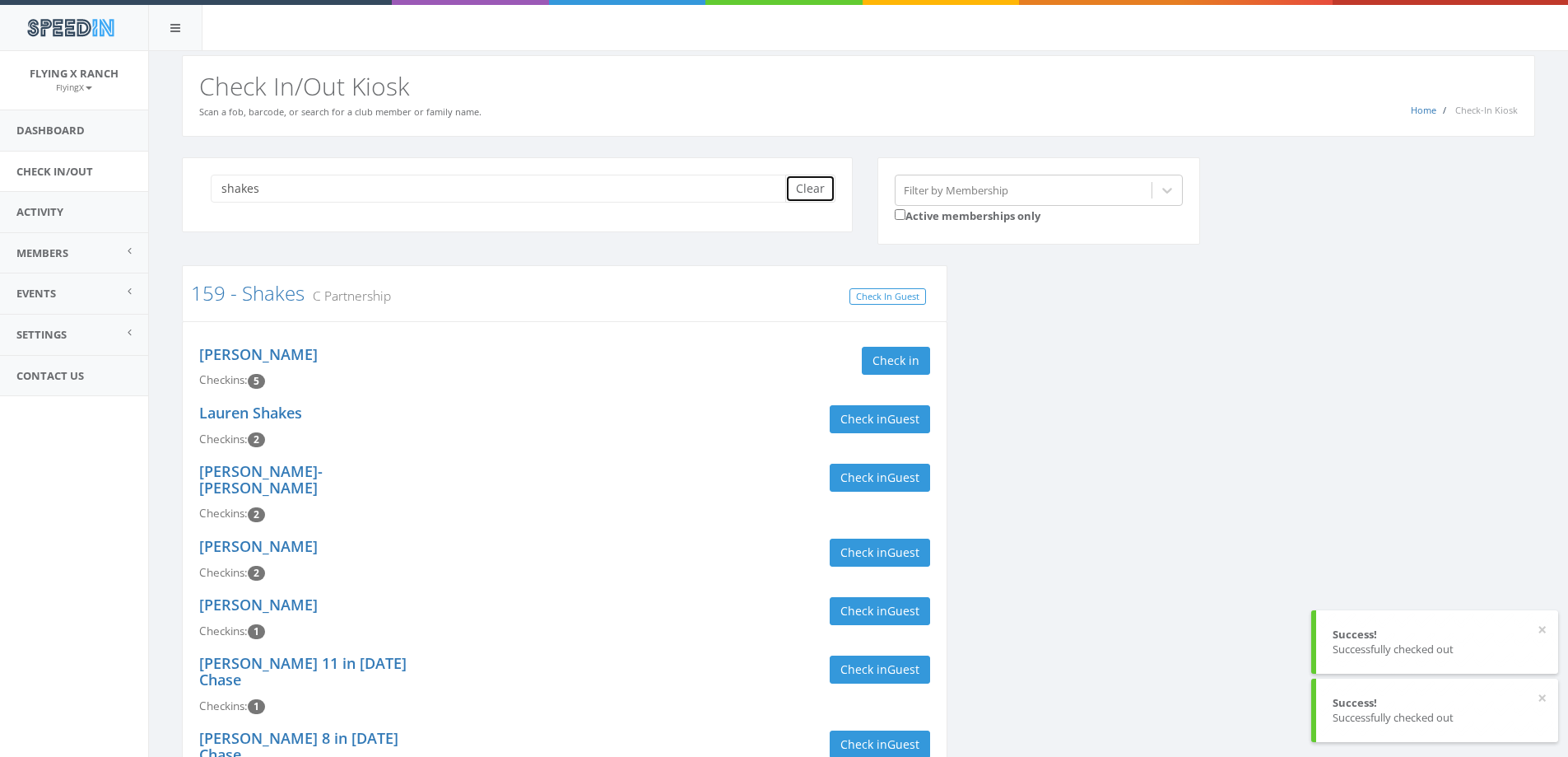
click at [811, 189] on button "Clear" at bounding box center [810, 189] width 50 height 28
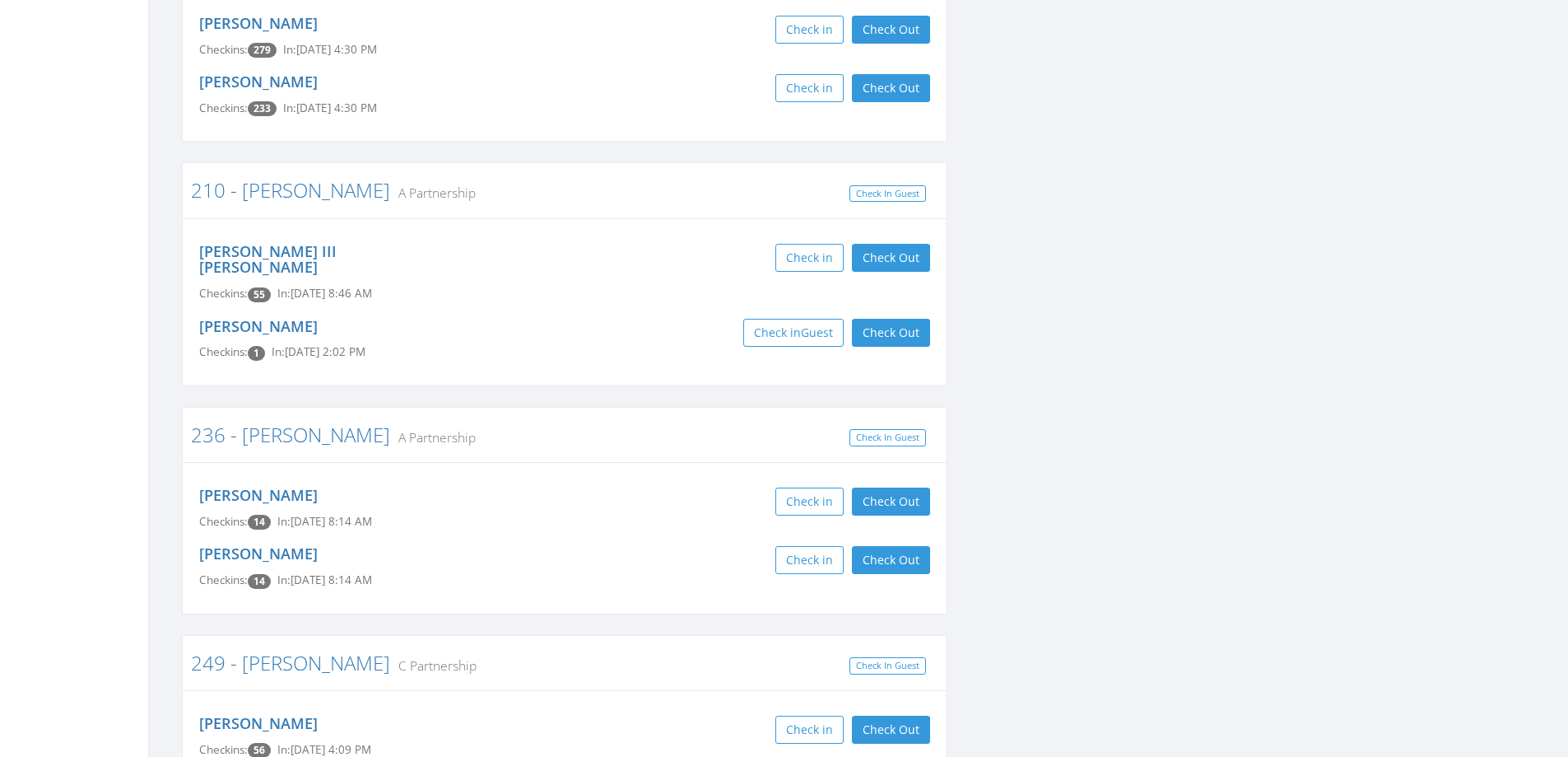
scroll to position [906, 0]
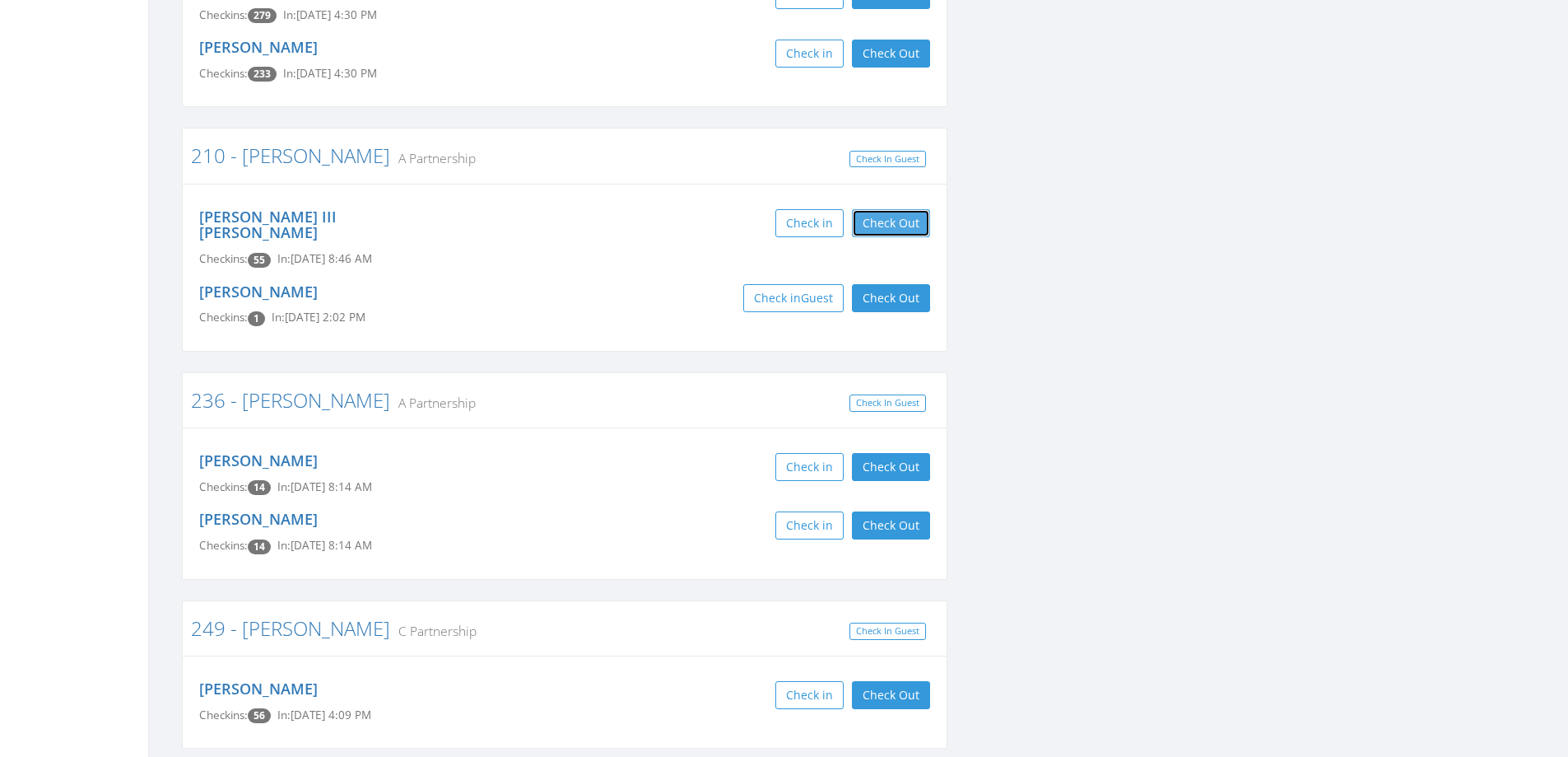
click at [881, 210] on button "Check Out" at bounding box center [890, 223] width 78 height 28
click at [884, 284] on button "Check Out" at bounding box center [890, 297] width 78 height 28
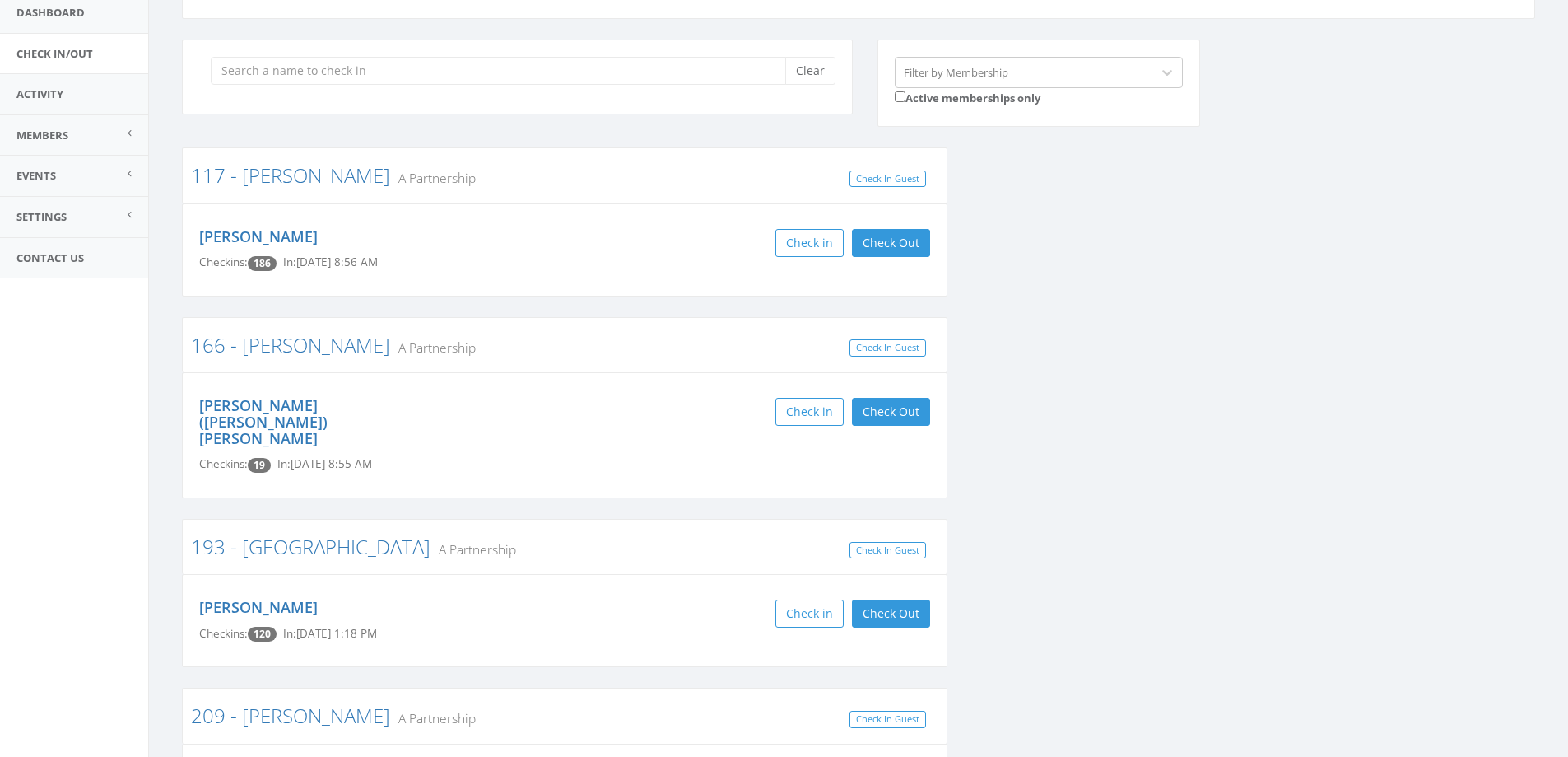
scroll to position [0, 0]
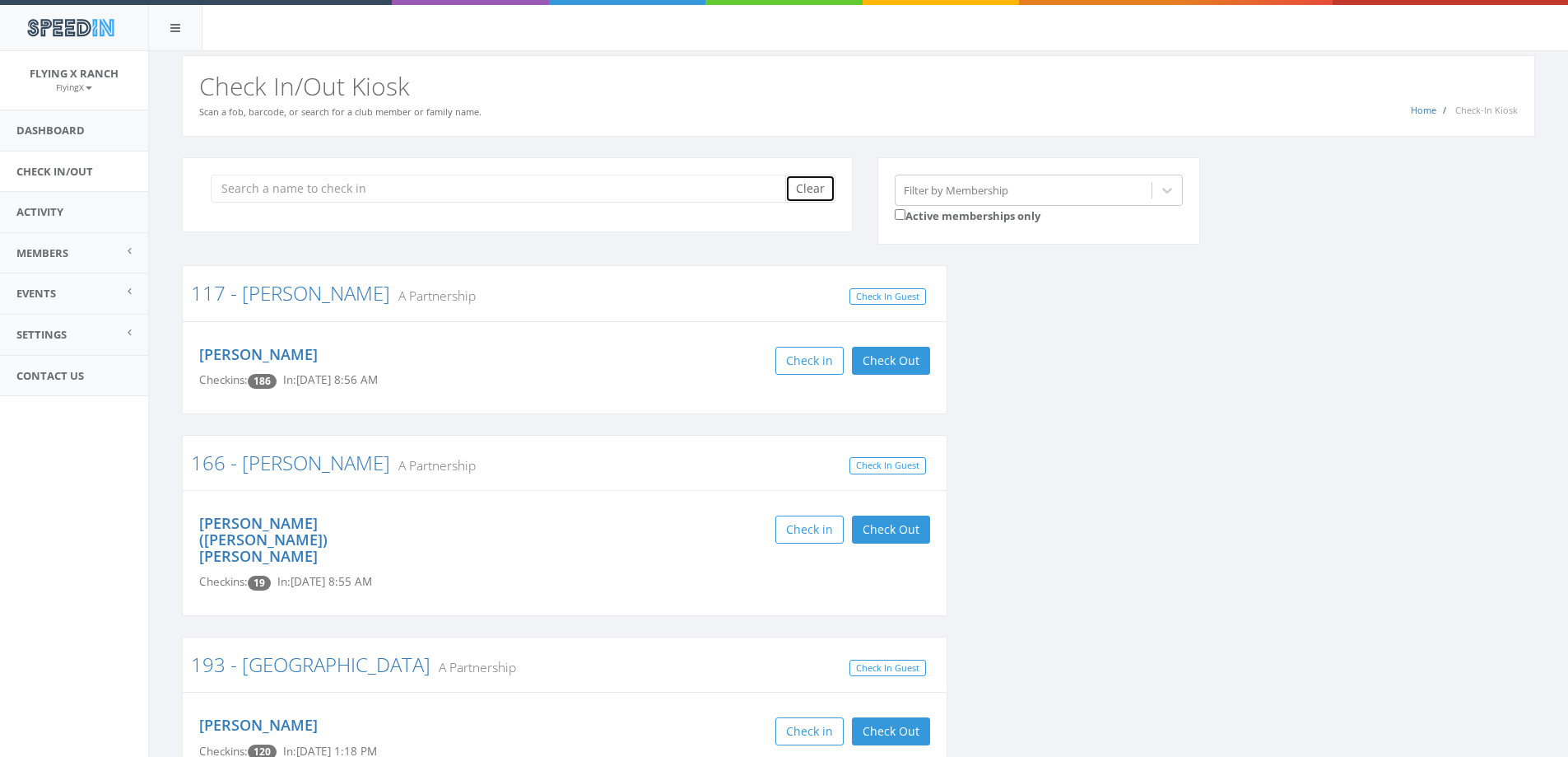
click at [823, 189] on button "Clear" at bounding box center [810, 189] width 50 height 28
click at [833, 51] on div "You are using Internet Explorer, which is an old, insecure browser that does no…" at bounding box center [859, 93] width 1419 height 86
